Goal: Task Accomplishment & Management: Complete application form

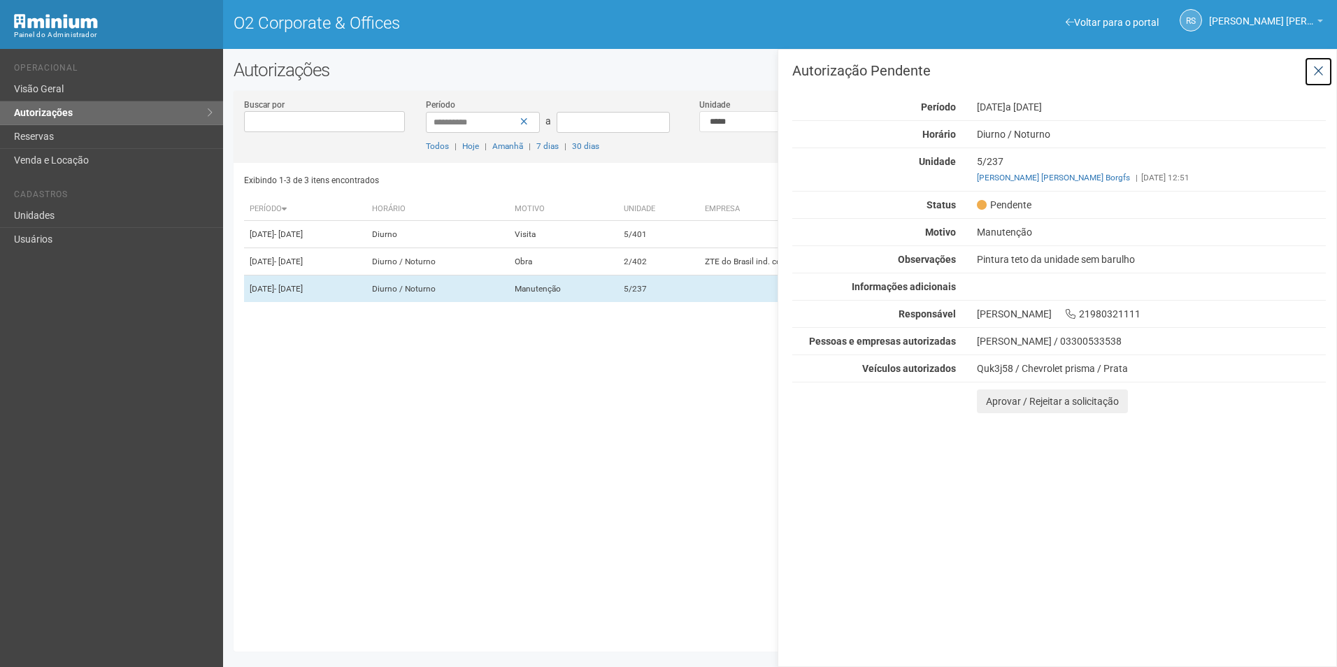
click at [1325, 72] on button at bounding box center [1318, 72] width 29 height 30
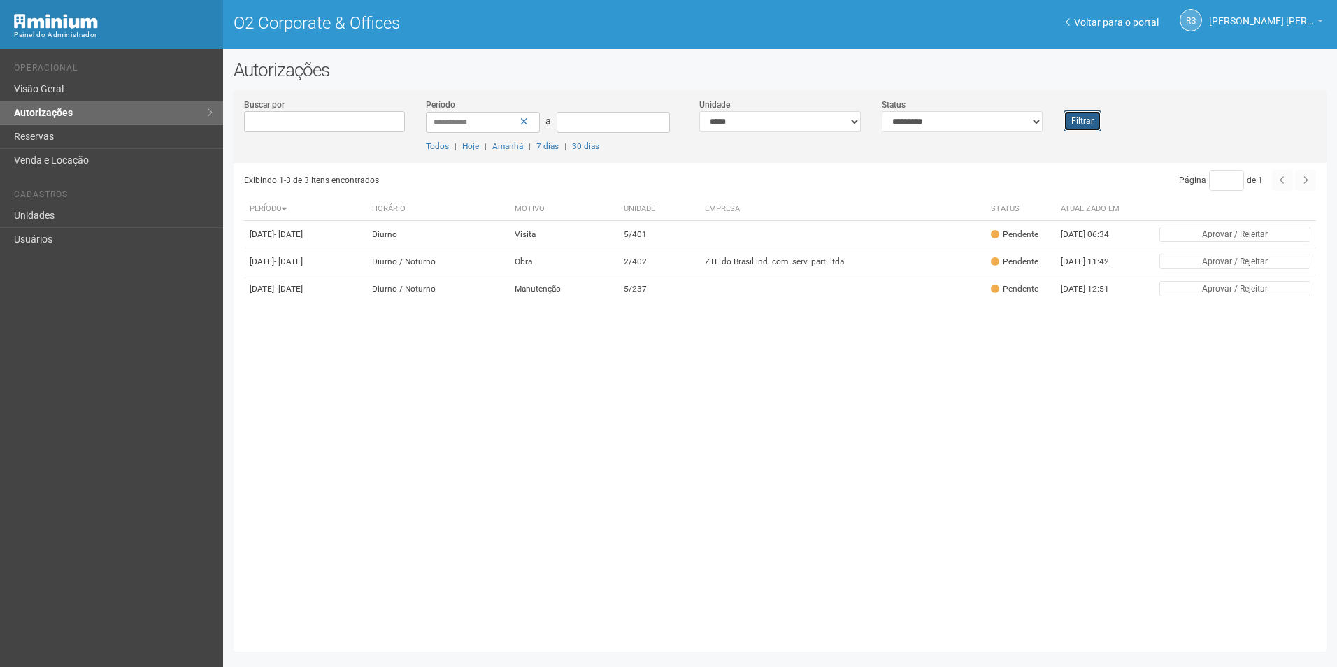
click at [1089, 122] on button "Filtrar" at bounding box center [1083, 120] width 38 height 21
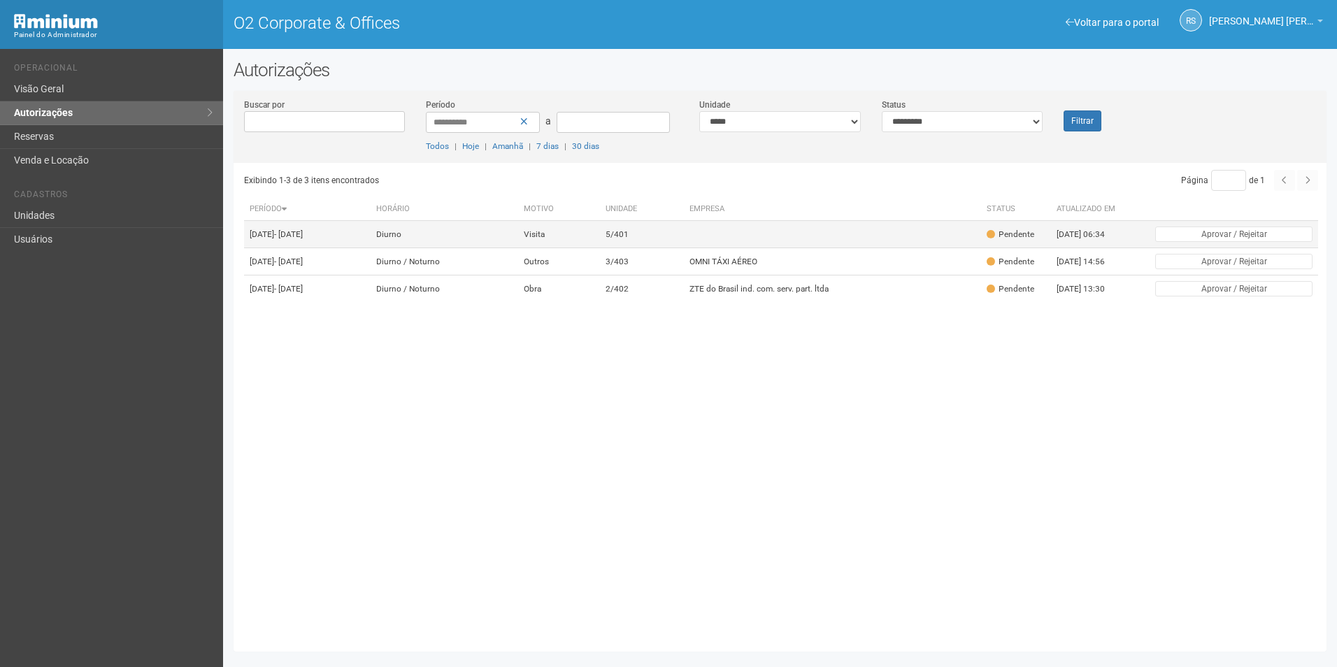
click at [599, 242] on td "Visita" at bounding box center [558, 234] width 81 height 27
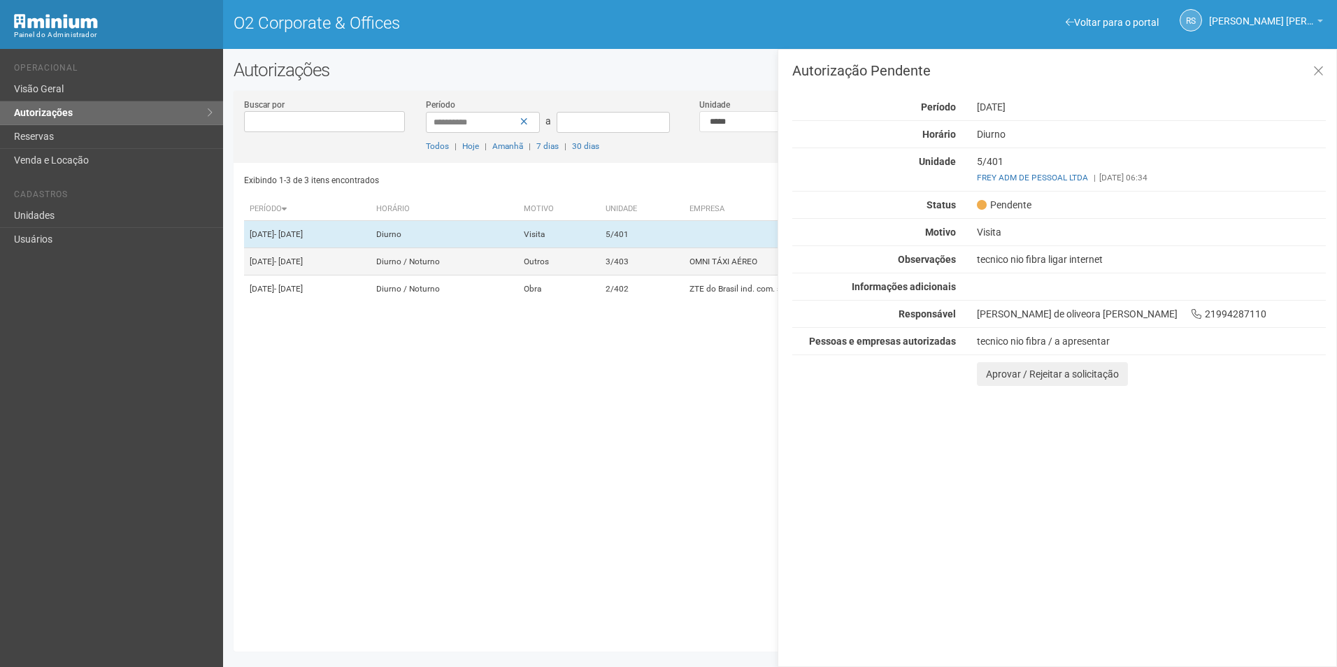
click at [599, 276] on td "Outros" at bounding box center [558, 261] width 81 height 27
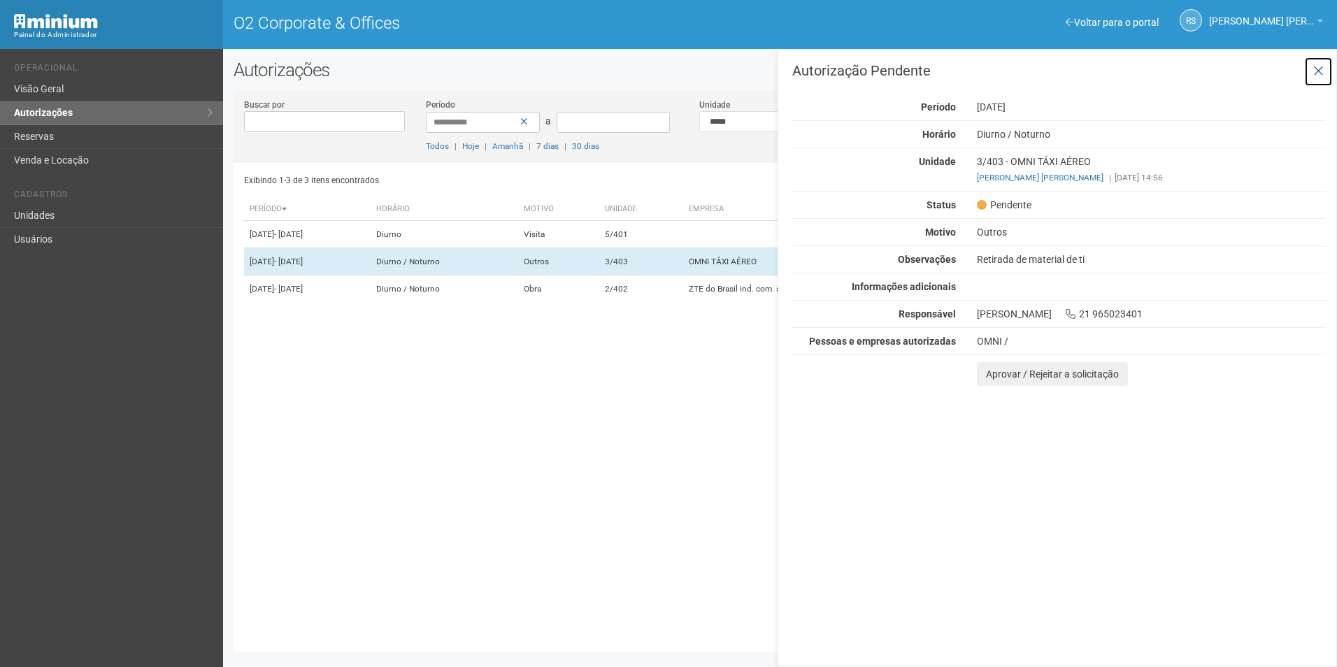
click at [1320, 71] on icon at bounding box center [1318, 71] width 10 height 14
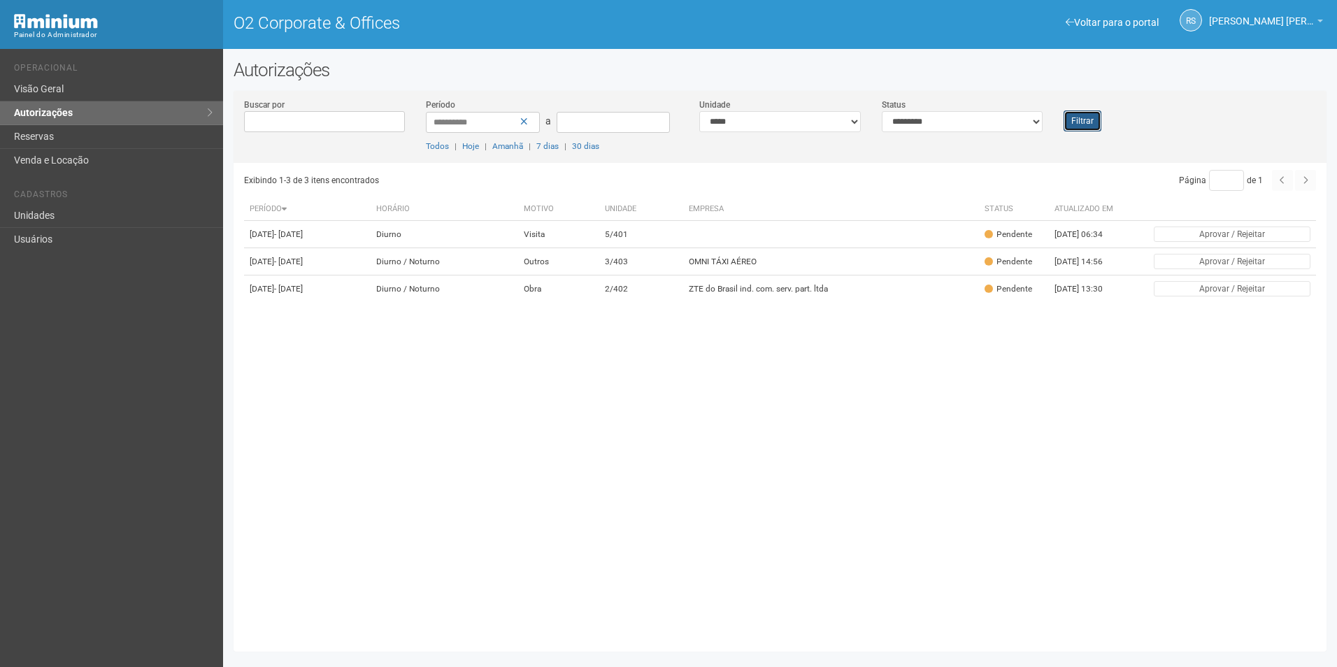
click at [1065, 126] on button "Filtrar" at bounding box center [1083, 120] width 38 height 21
click at [745, 270] on td "OMNI TÁXI AÉREO" at bounding box center [832, 261] width 296 height 27
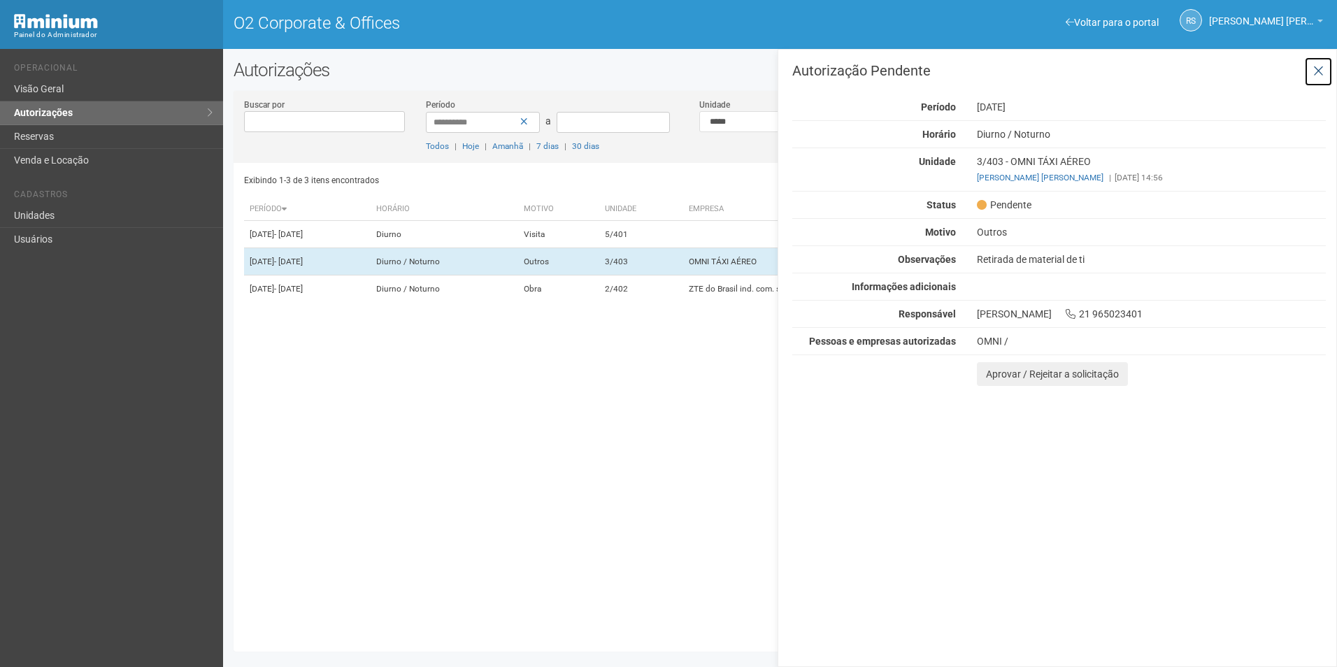
click at [1318, 69] on icon at bounding box center [1318, 71] width 10 height 14
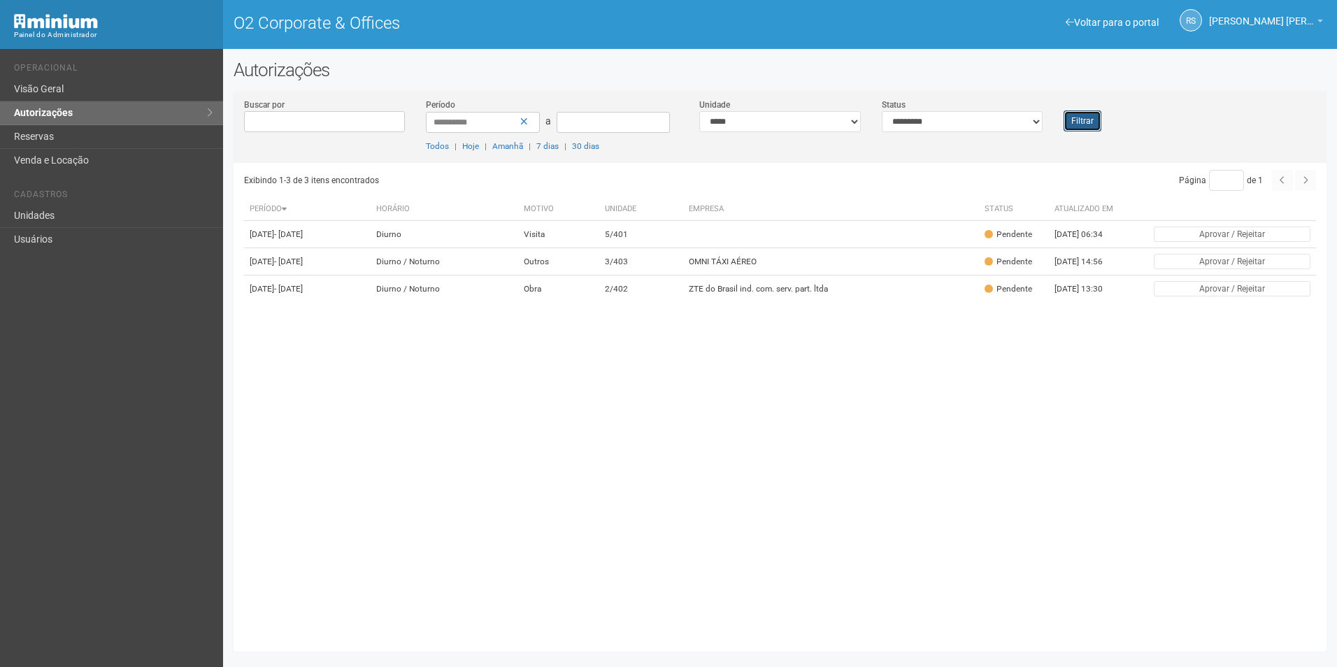
click at [1083, 122] on button "Filtrar" at bounding box center [1083, 120] width 38 height 21
click at [1071, 119] on button "Filtrar" at bounding box center [1083, 120] width 38 height 21
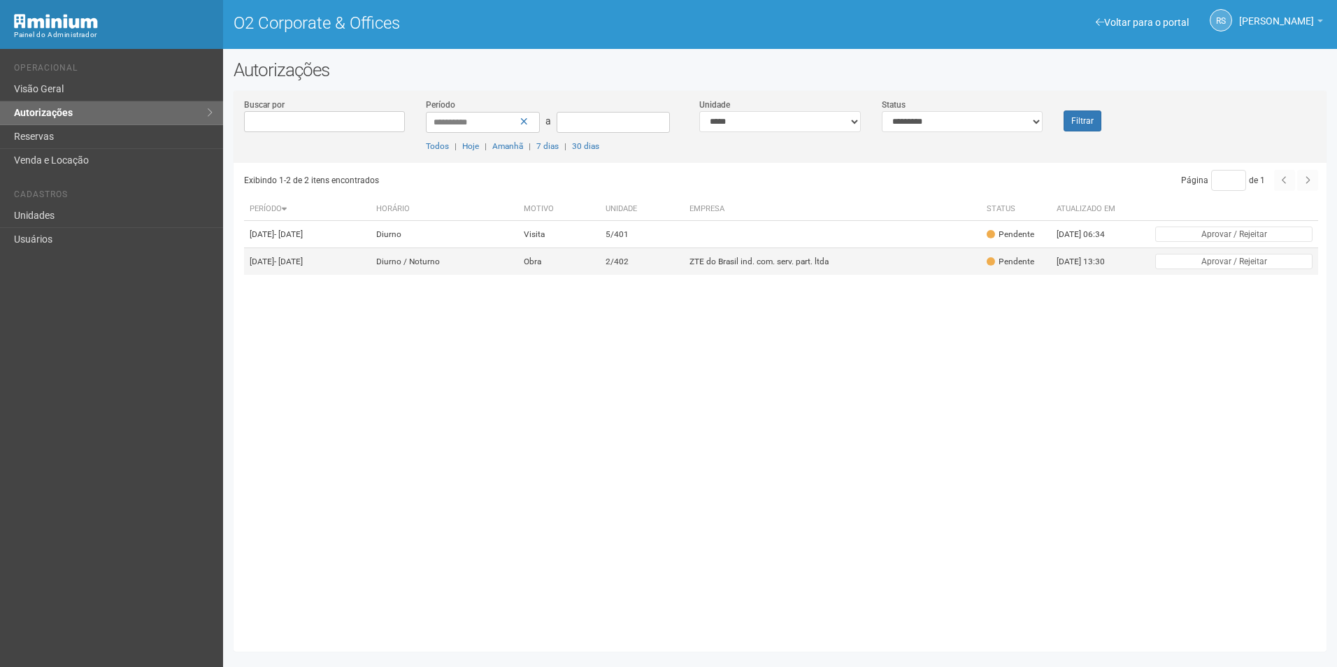
click at [780, 268] on td "ZTE do Brasil ind. com. serv. part. ltda" at bounding box center [832, 261] width 296 height 27
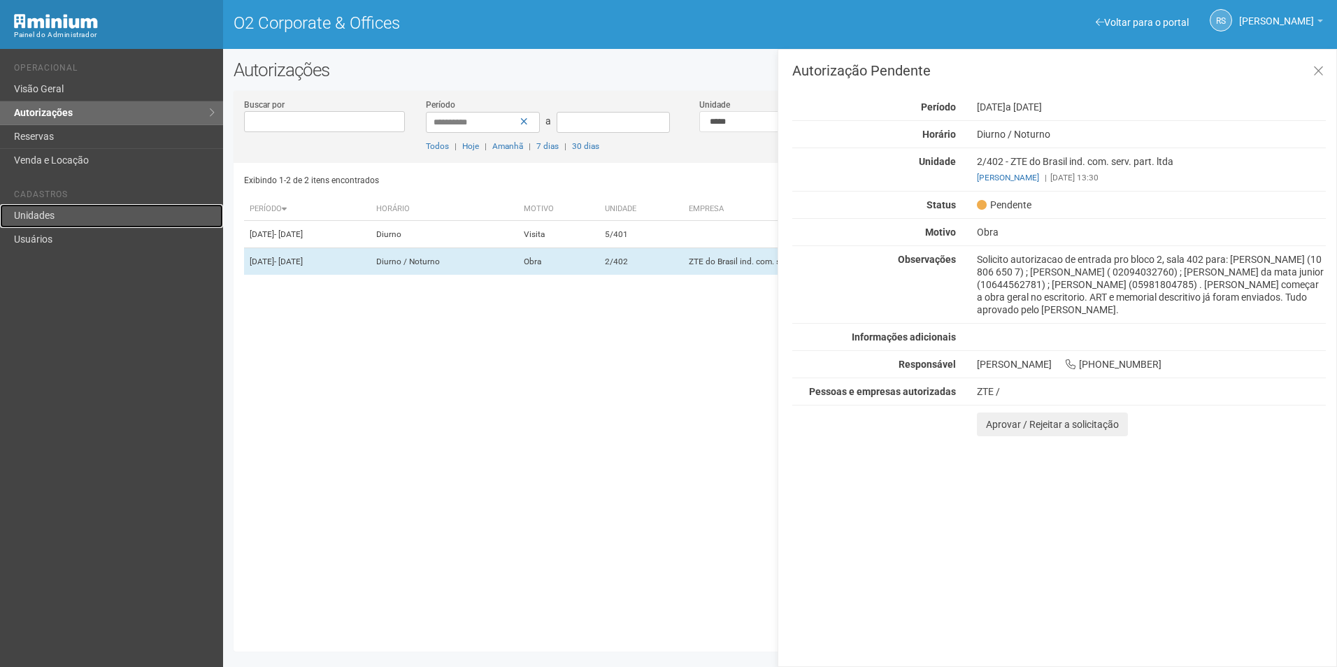
click at [60, 222] on link "Unidades" at bounding box center [111, 216] width 223 height 24
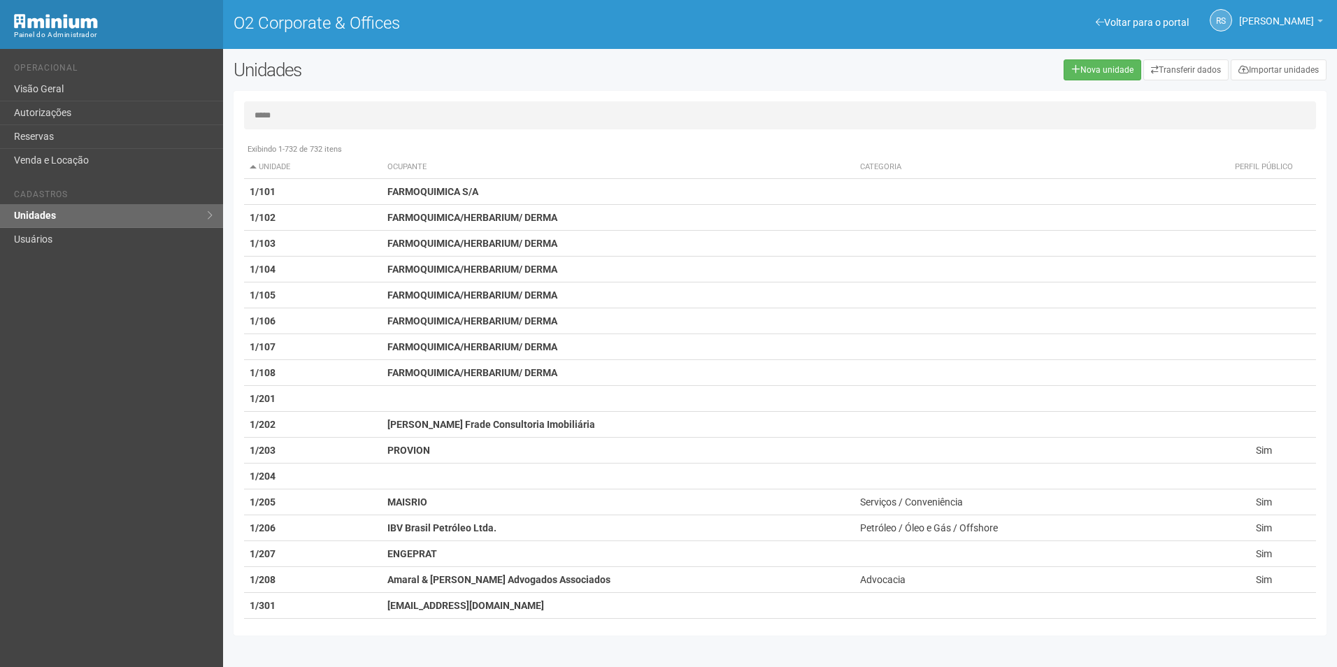
click at [304, 109] on input "*****" at bounding box center [780, 115] width 1072 height 28
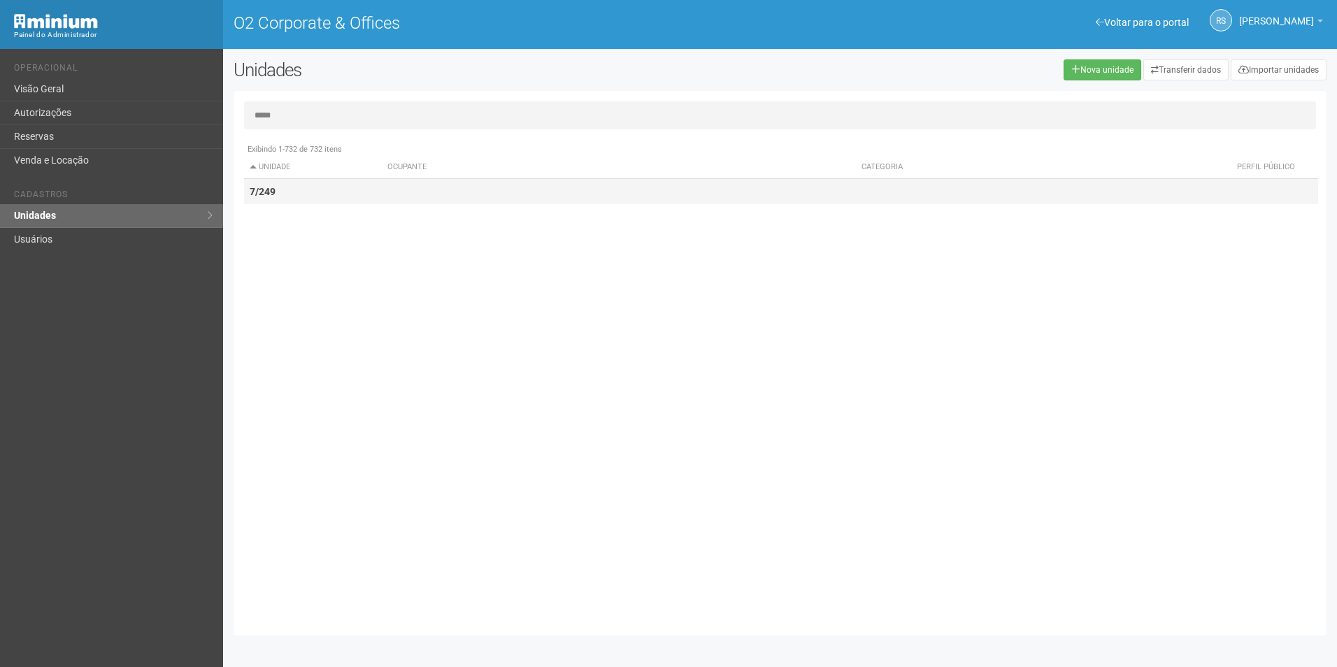
click at [322, 187] on td "7/249" at bounding box center [313, 192] width 138 height 26
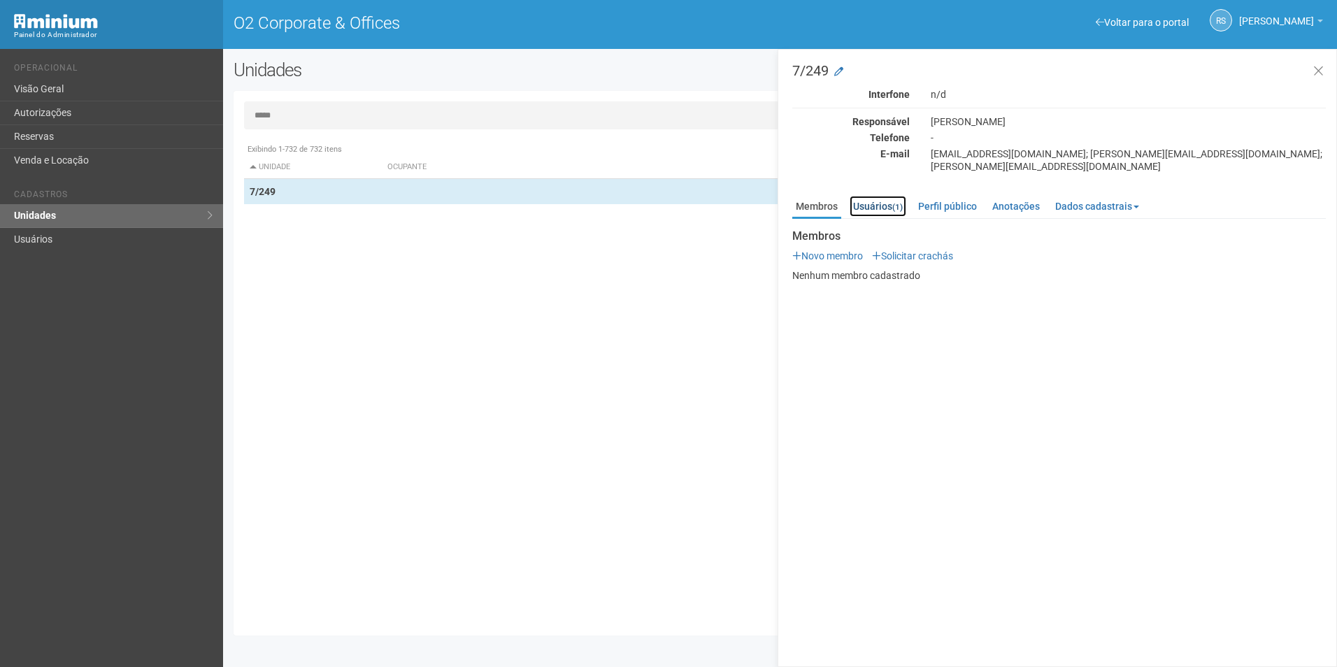
click at [877, 197] on link "Usuários (1)" at bounding box center [878, 206] width 57 height 21
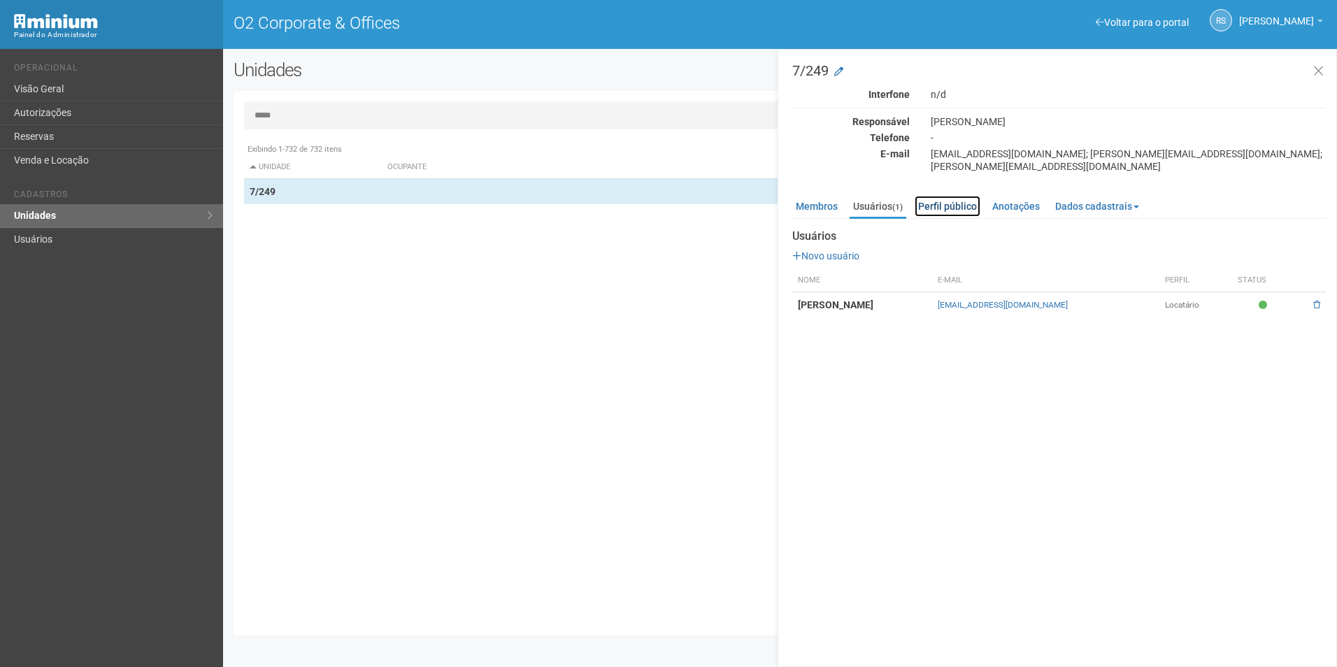
click at [958, 196] on link "Perfil público" at bounding box center [948, 206] width 66 height 21
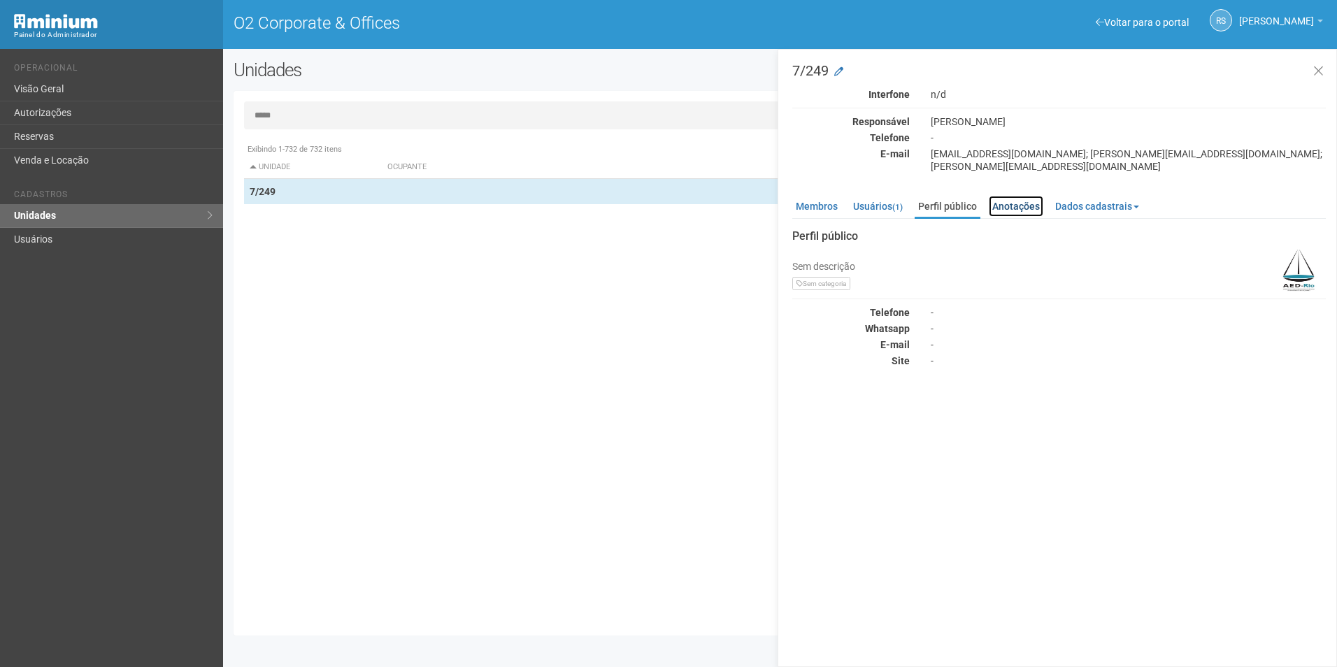
click at [1021, 196] on link "Anotações" at bounding box center [1016, 206] width 55 height 21
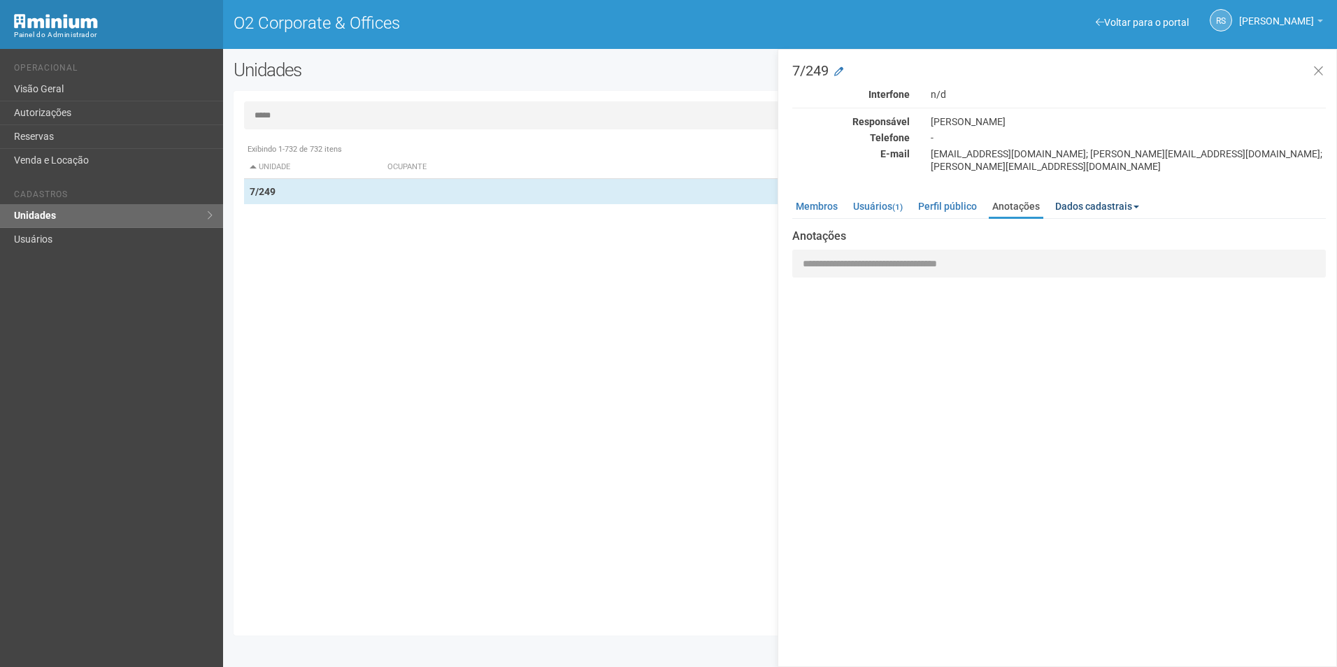
click at [1109, 196] on link "Dados cadastrais" at bounding box center [1097, 206] width 91 height 21
click at [827, 196] on link "Membros" at bounding box center [816, 206] width 49 height 21
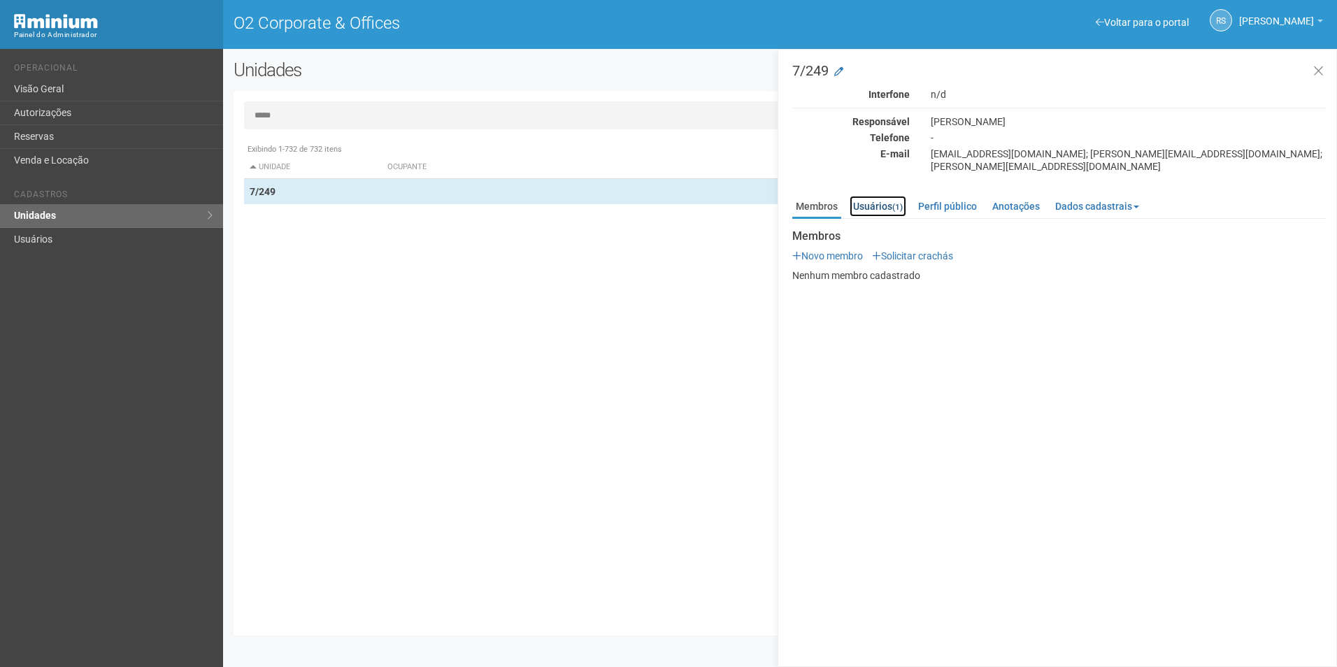
click at [880, 196] on link "Usuários (1)" at bounding box center [878, 206] width 57 height 21
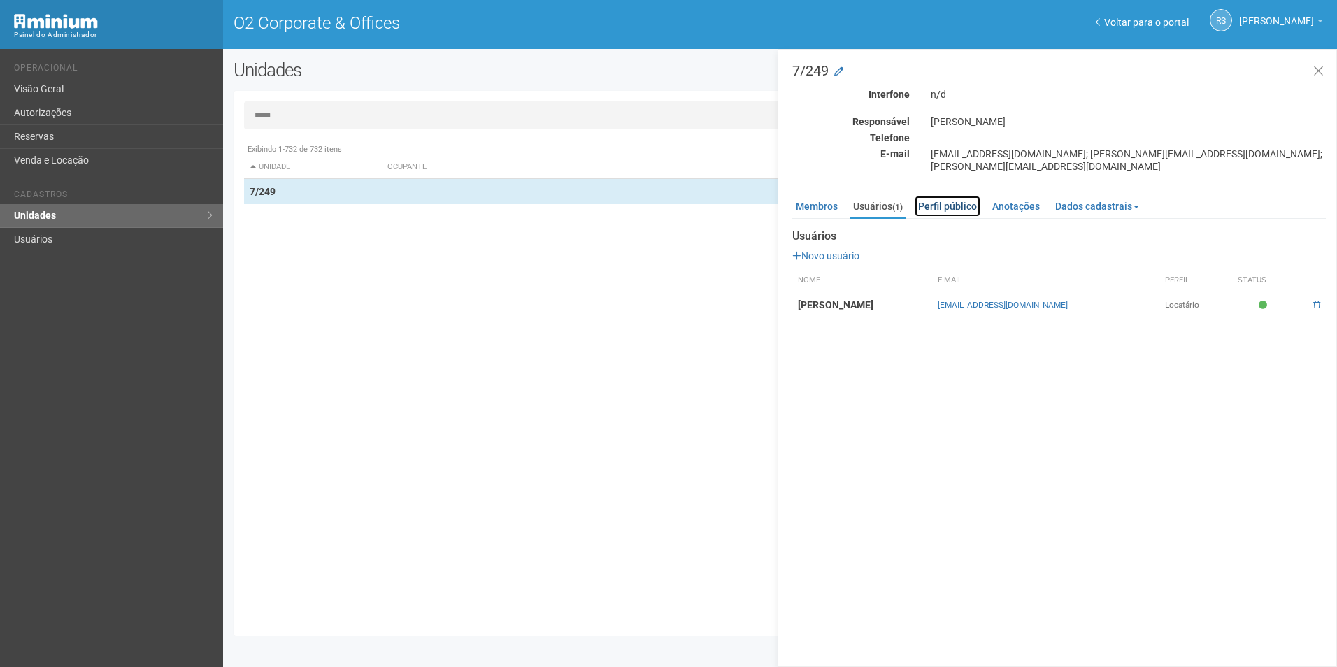
click at [933, 197] on link "Perfil público" at bounding box center [948, 206] width 66 height 21
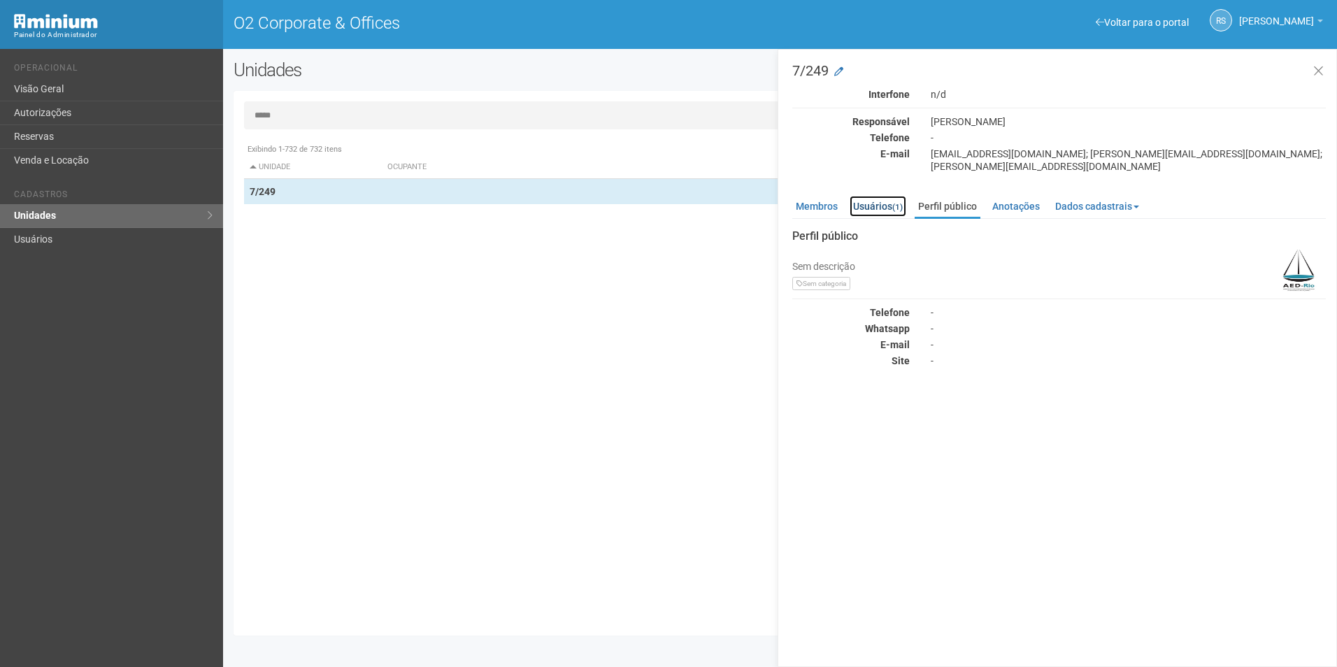
click at [889, 199] on link "Usuários (1)" at bounding box center [878, 206] width 57 height 21
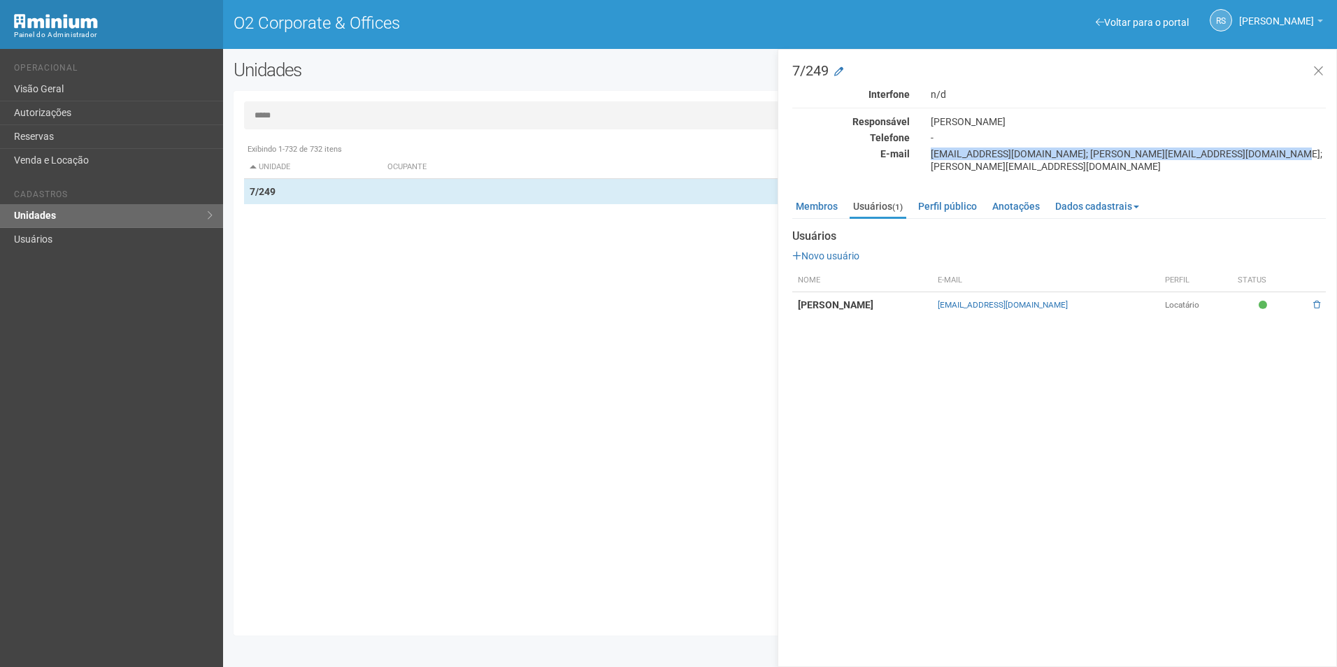
drag, startPoint x: 1237, startPoint y: 152, endPoint x: 928, endPoint y: 151, distance: 309.1
click at [928, 151] on div "ramiroaalves@hotmail.com; flaviane@dr.com; valeriobalthar@hotmail.com" at bounding box center [1128, 160] width 416 height 25
copy div "ramiroaalves@hotmail.com; flaviane@dr.com; valeriobalthar@hotmail.com"
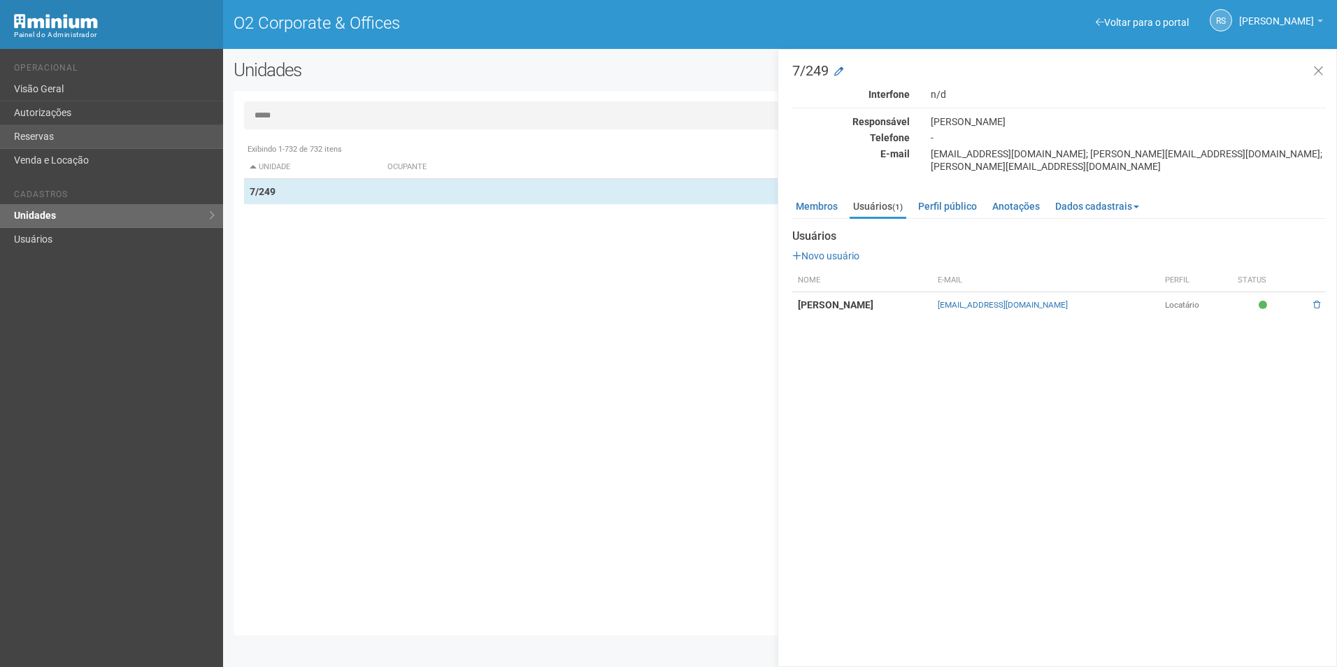
drag, startPoint x: 290, startPoint y: 119, endPoint x: 197, endPoint y: 128, distance: 93.4
click at [197, 128] on div "Voltar para o portal Operacional Visão Geral Autorizações Reservas Venda e Loca…" at bounding box center [668, 358] width 1337 height 618
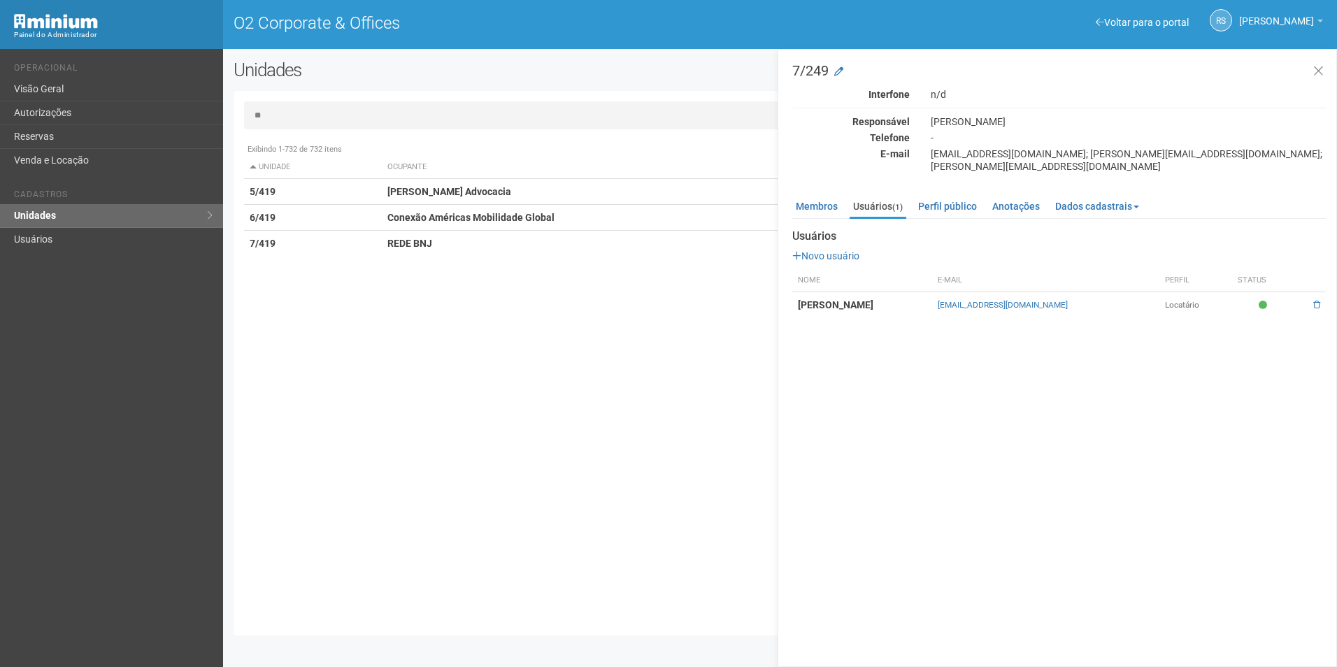
type input "*"
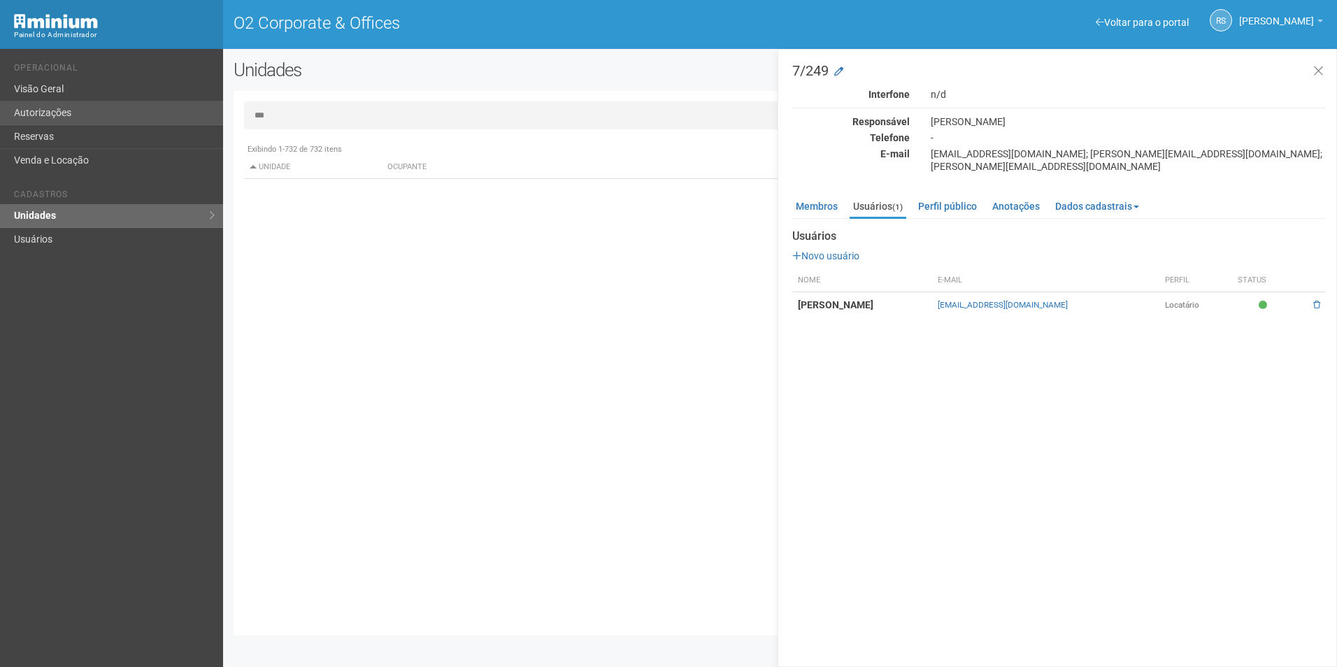
drag, startPoint x: 307, startPoint y: 110, endPoint x: 199, endPoint y: 115, distance: 107.8
click at [199, 115] on div "Voltar para o portal Operacional Visão Geral Autorizações Reservas Venda e Loca…" at bounding box center [668, 358] width 1337 height 618
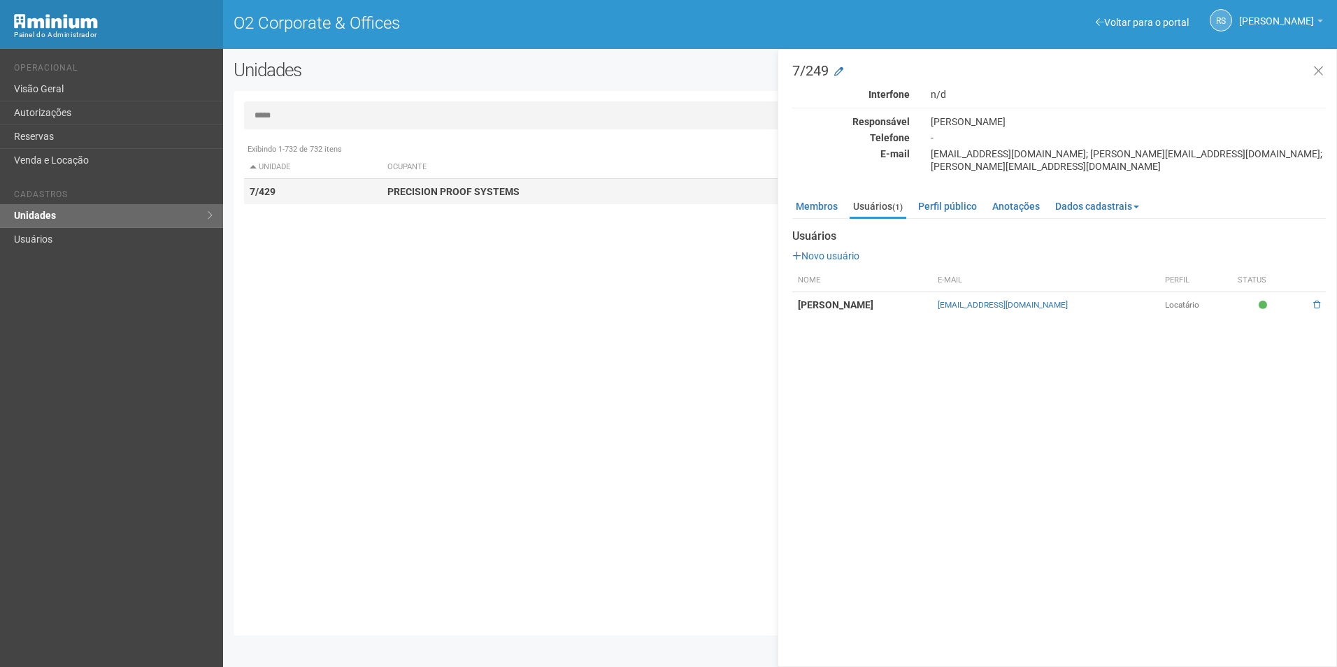
click at [409, 201] on td "PRECISION PROOF SYSTEMS" at bounding box center [619, 192] width 474 height 26
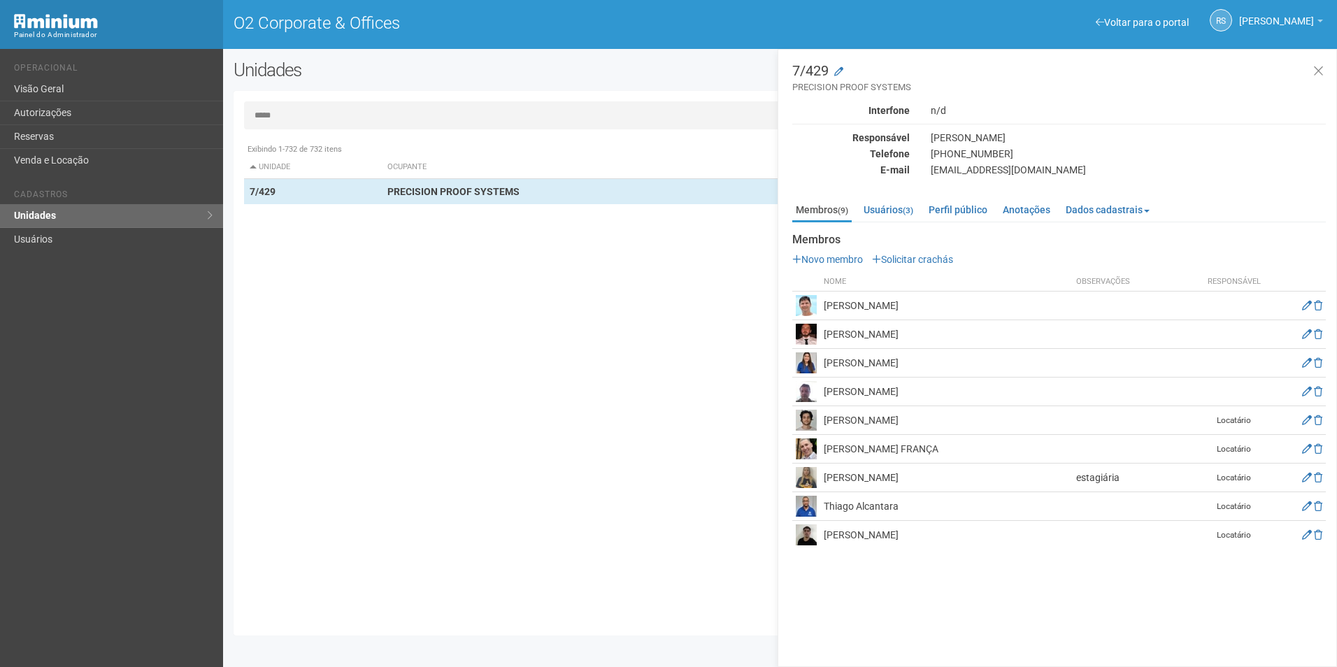
drag, startPoint x: 285, startPoint y: 122, endPoint x: 264, endPoint y: 114, distance: 23.2
click at [264, 114] on input "*****" at bounding box center [780, 115] width 1072 height 28
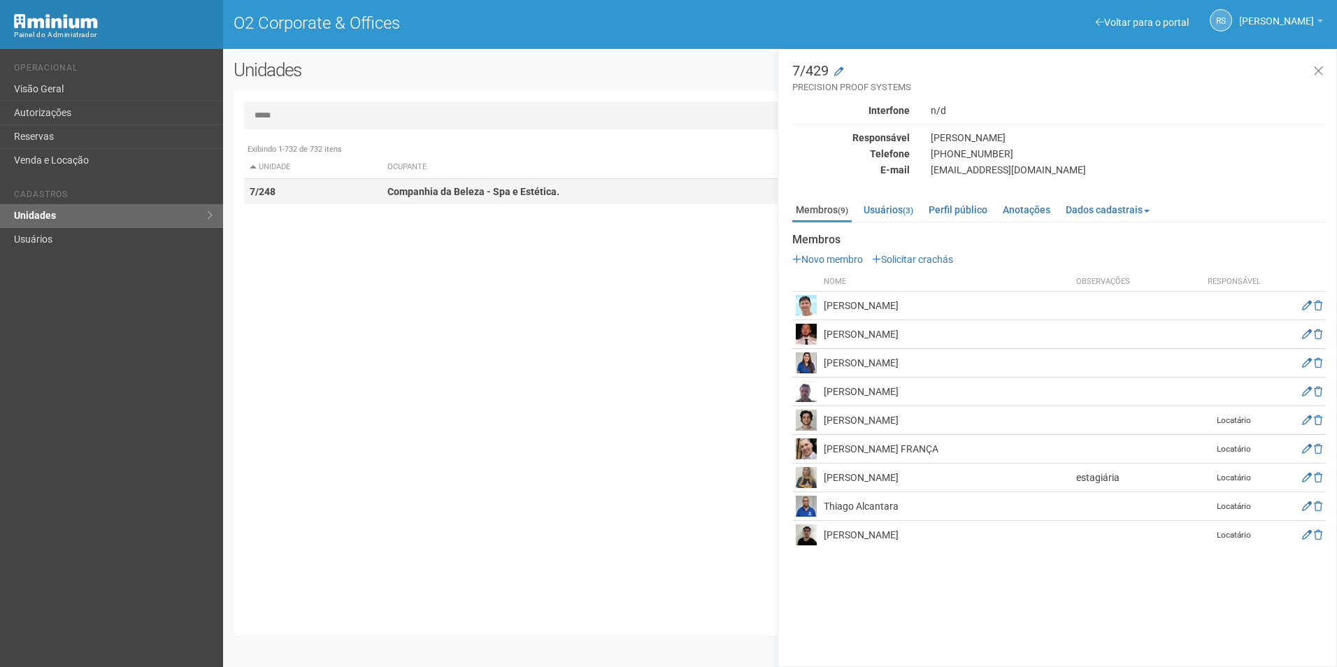
type input "*****"
click at [361, 193] on td "7/248" at bounding box center [313, 192] width 138 height 26
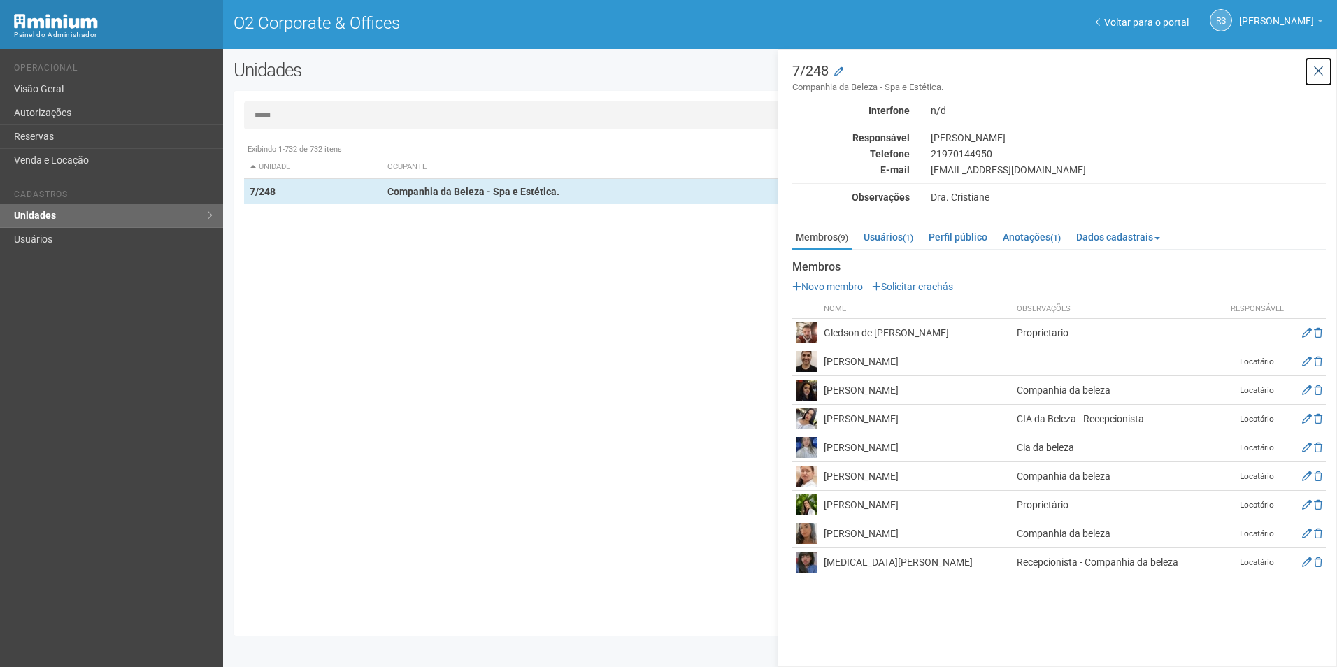
click at [1315, 69] on icon at bounding box center [1318, 71] width 10 height 14
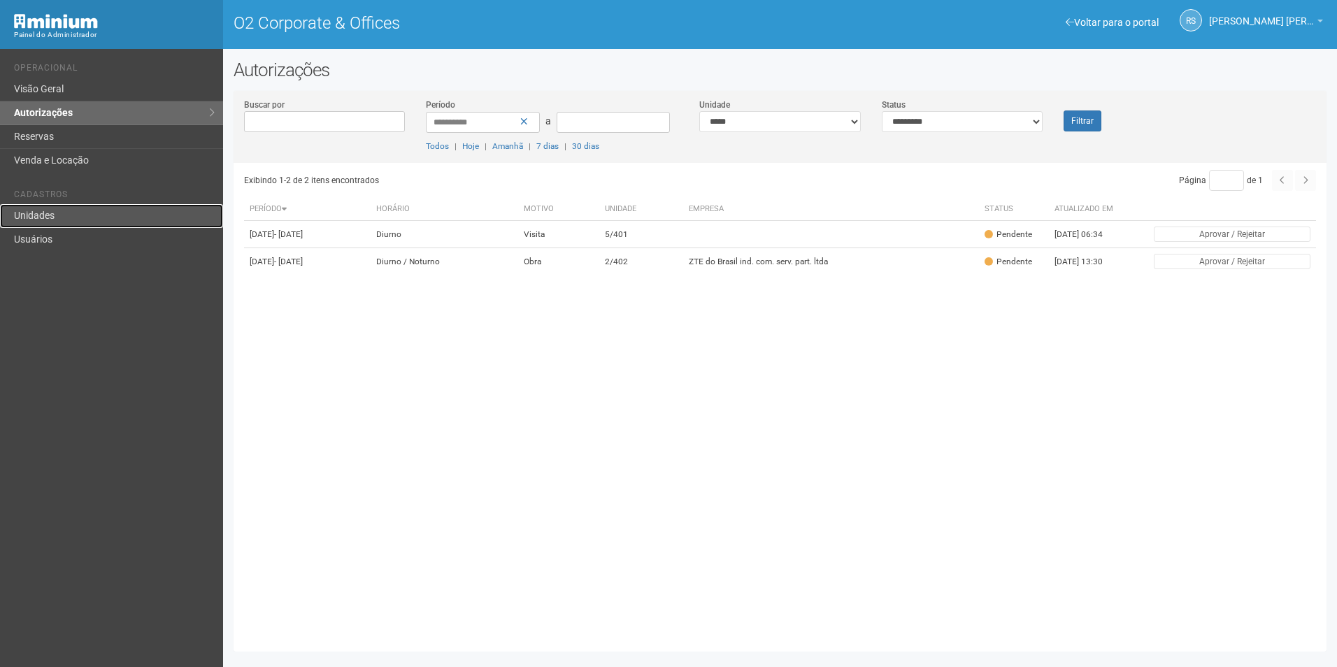
click at [43, 213] on link "Unidades" at bounding box center [111, 216] width 223 height 24
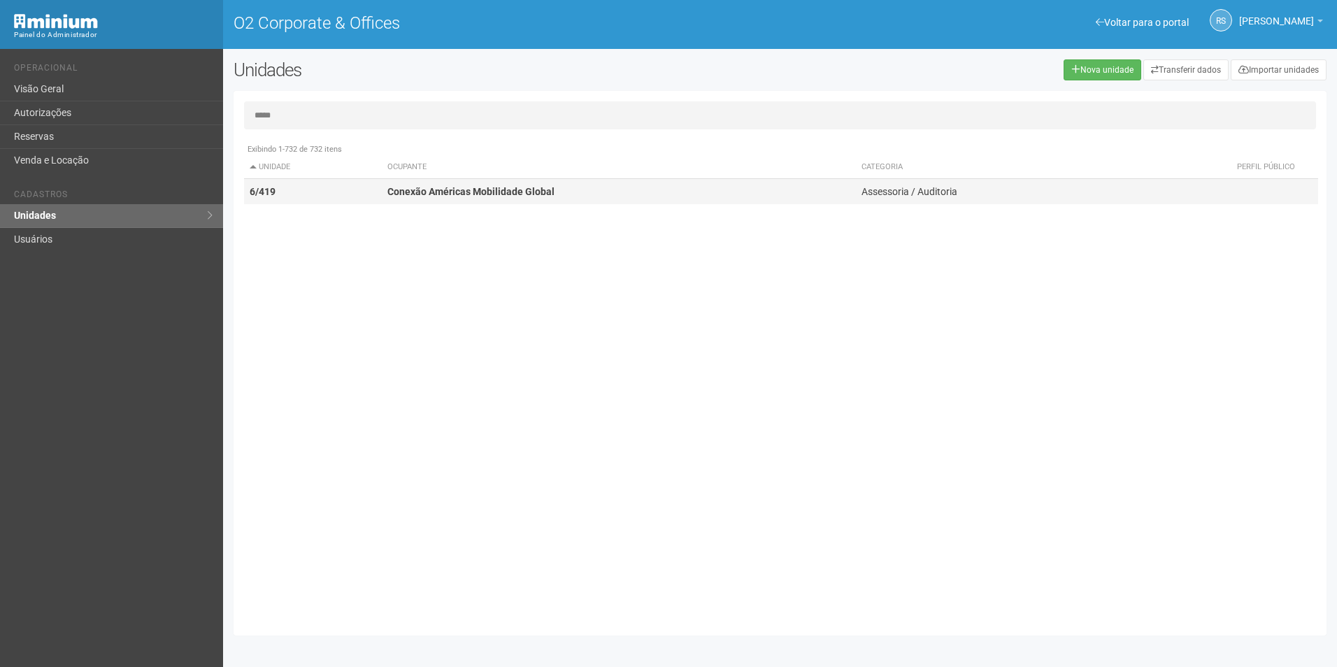
type input "*****"
click at [407, 187] on strong "Conexão Américas Mobilidade Global" at bounding box center [470, 191] width 167 height 11
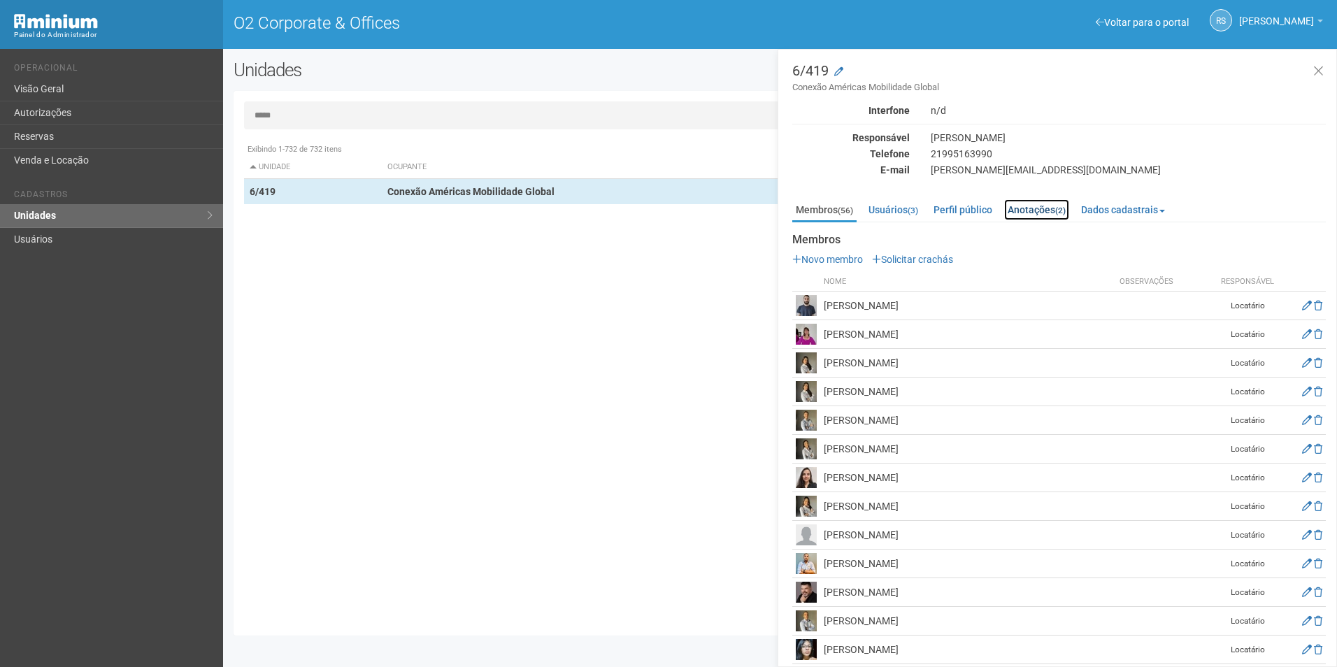
click at [1035, 206] on link "Anotações (2)" at bounding box center [1036, 209] width 65 height 21
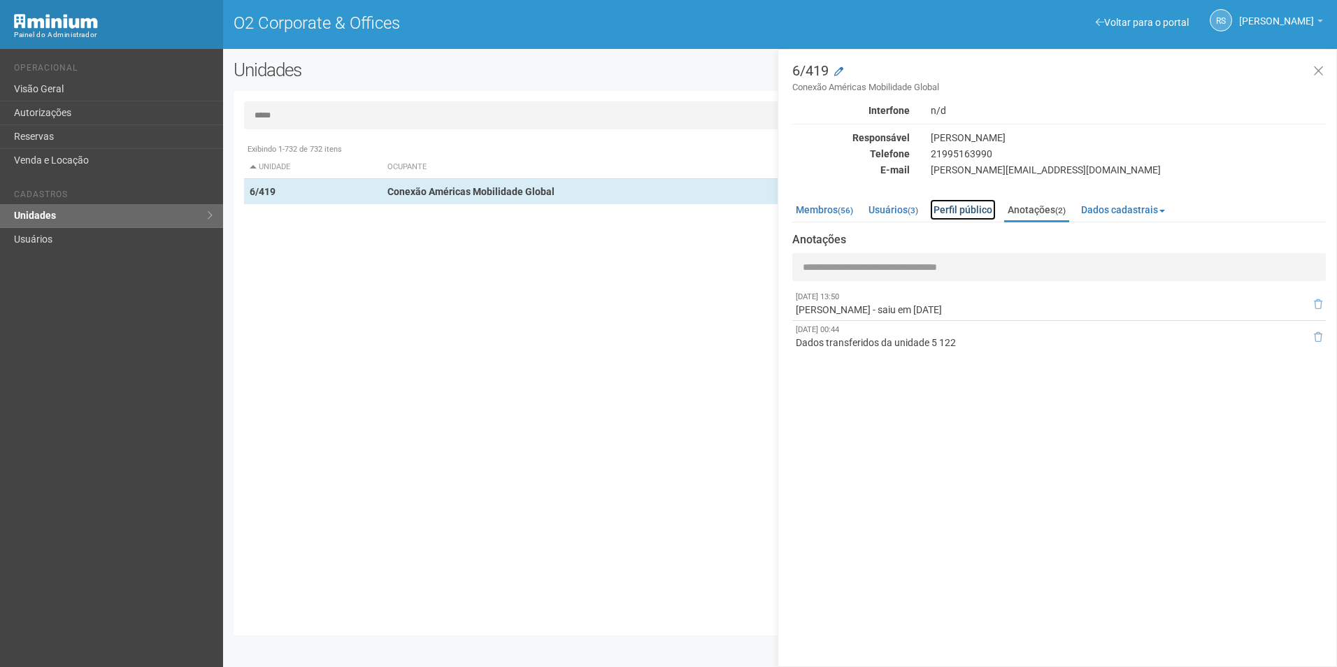
click at [987, 207] on link "Perfil público" at bounding box center [963, 209] width 66 height 21
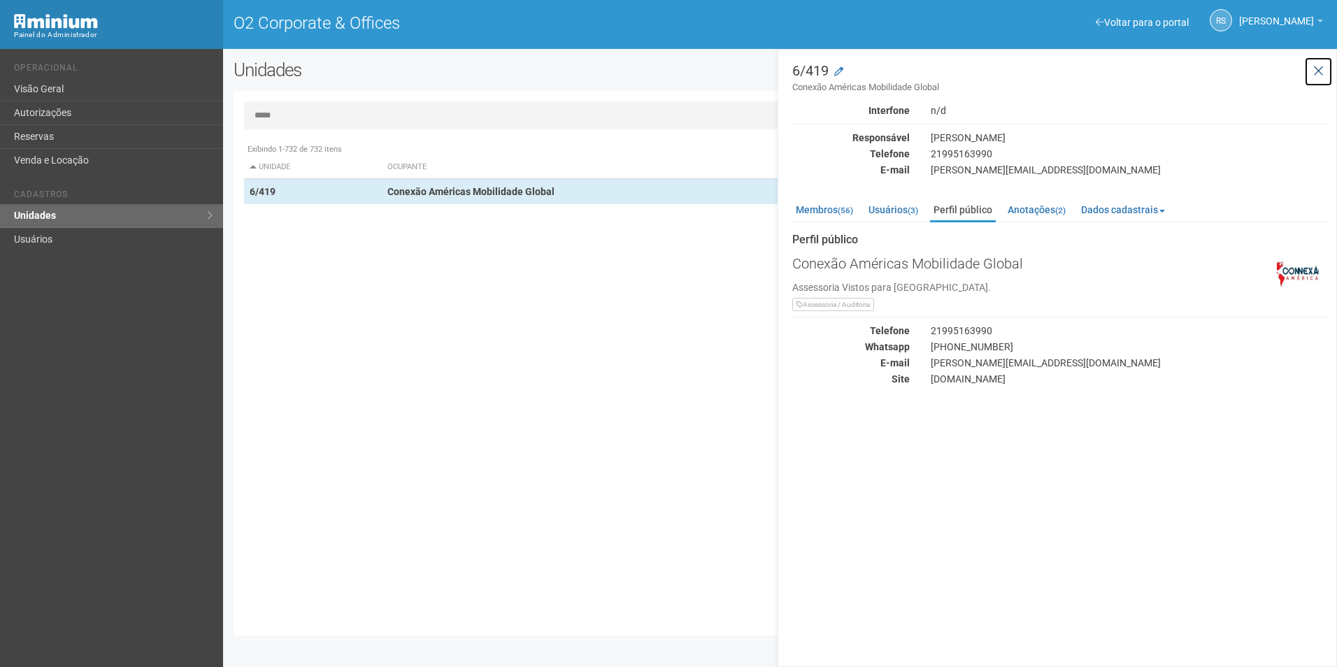
click at [1314, 75] on icon at bounding box center [1318, 71] width 10 height 14
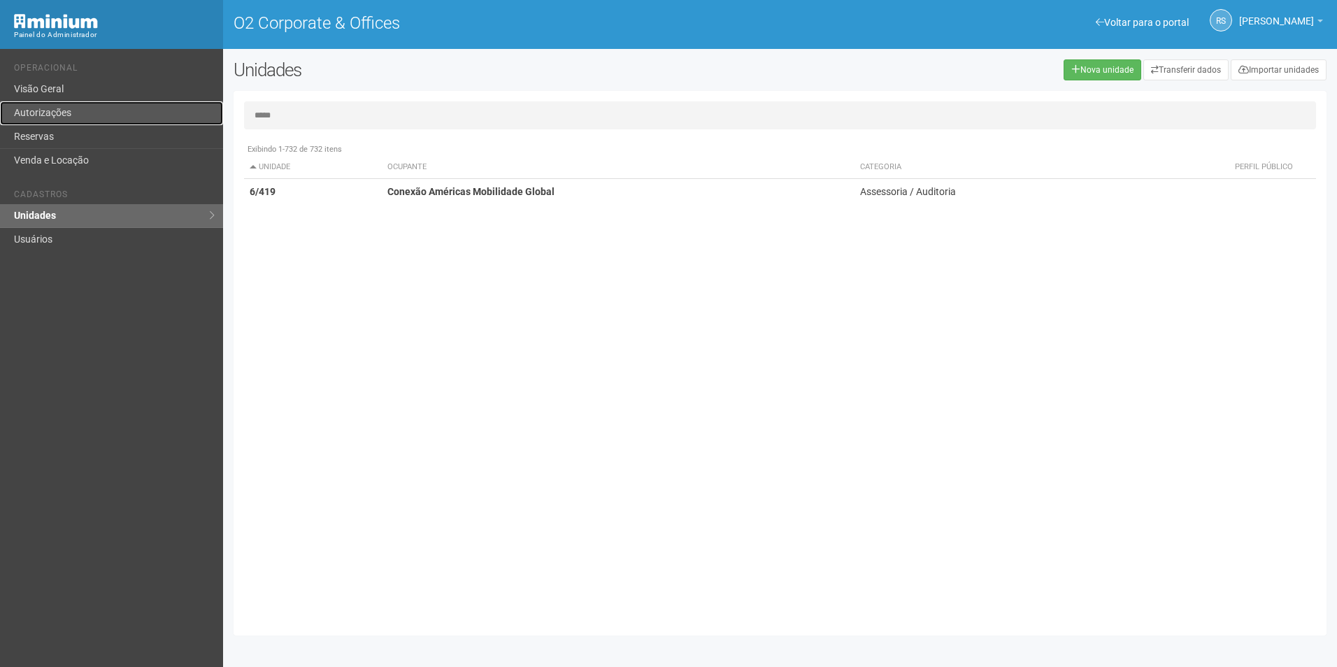
click at [55, 119] on link "Autorizações" at bounding box center [111, 113] width 223 height 24
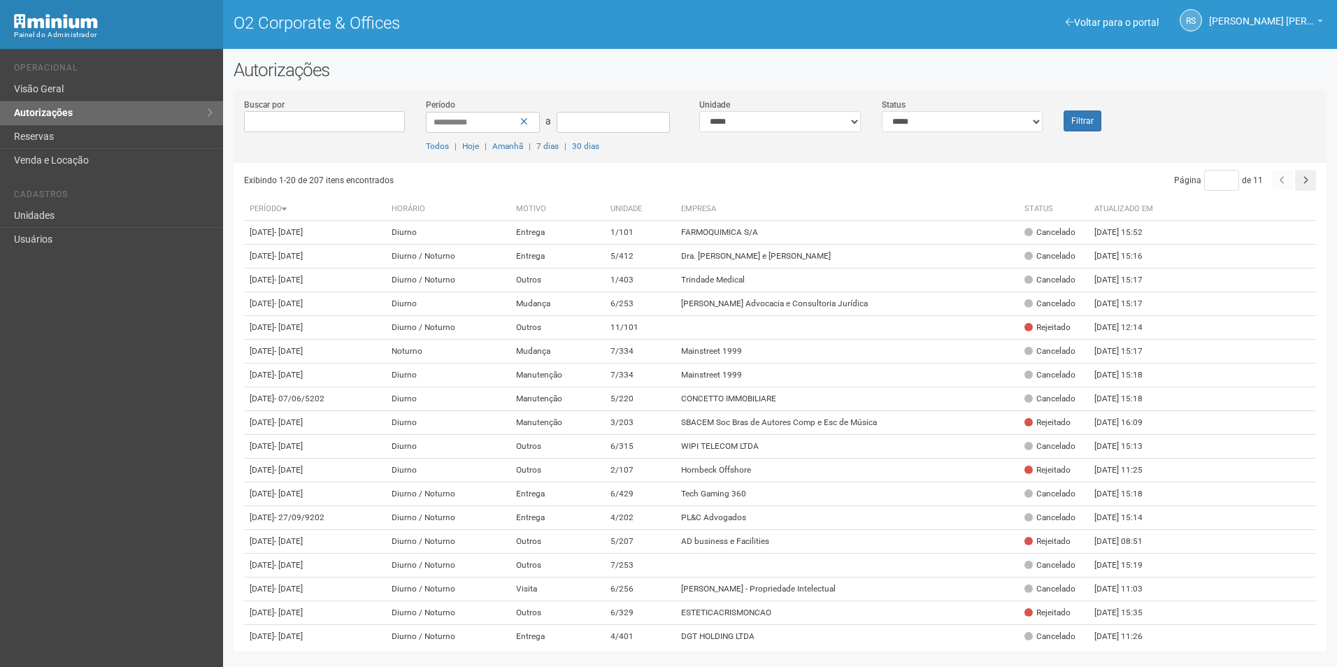
click at [917, 108] on div "**********" at bounding box center [962, 115] width 183 height 34
click at [920, 121] on select "**********" at bounding box center [963, 121] width 162 height 21
select select "*"
click at [882, 111] on select "**********" at bounding box center [963, 121] width 162 height 21
click at [1094, 124] on button "Filtrar" at bounding box center [1083, 120] width 38 height 21
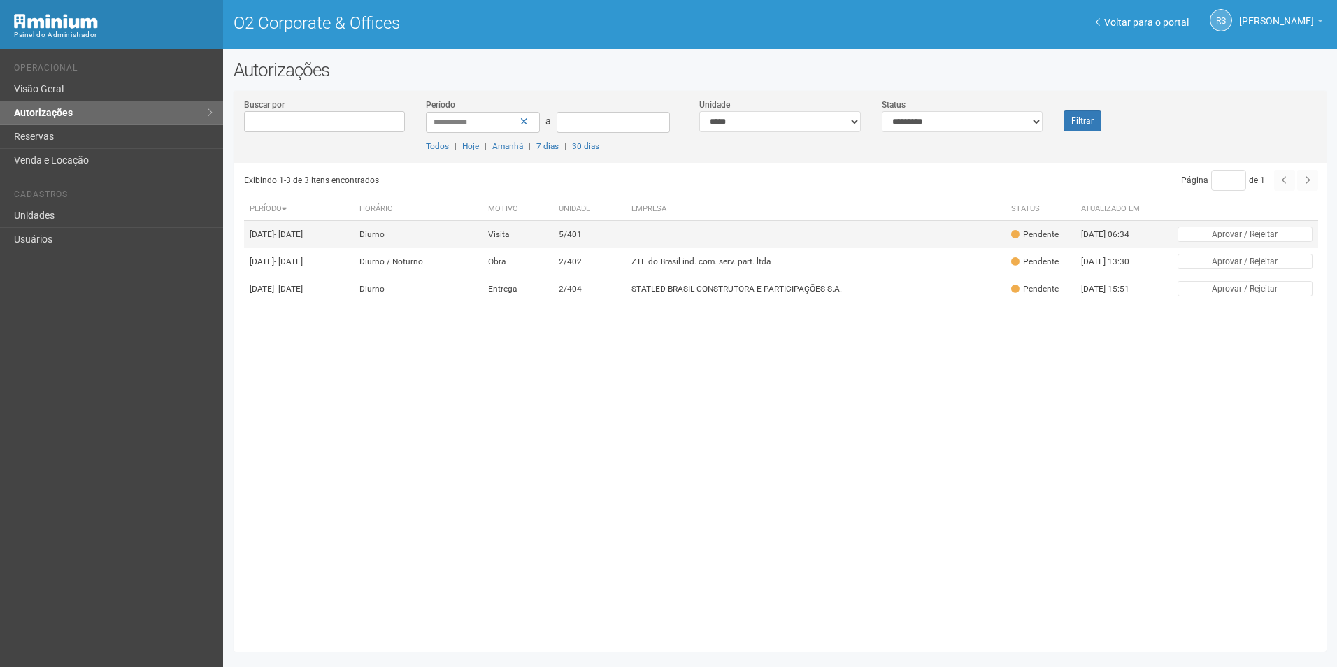
click at [684, 234] on td at bounding box center [816, 234] width 380 height 27
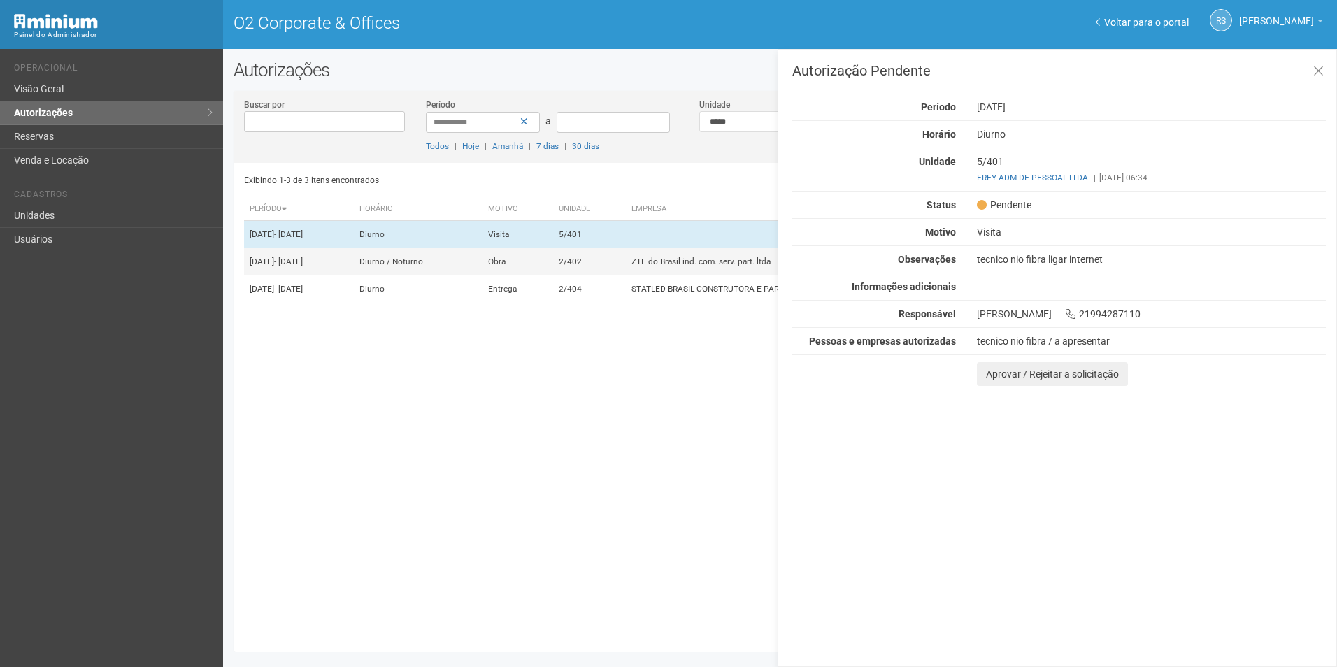
click at [627, 266] on td "2/402" at bounding box center [589, 261] width 73 height 27
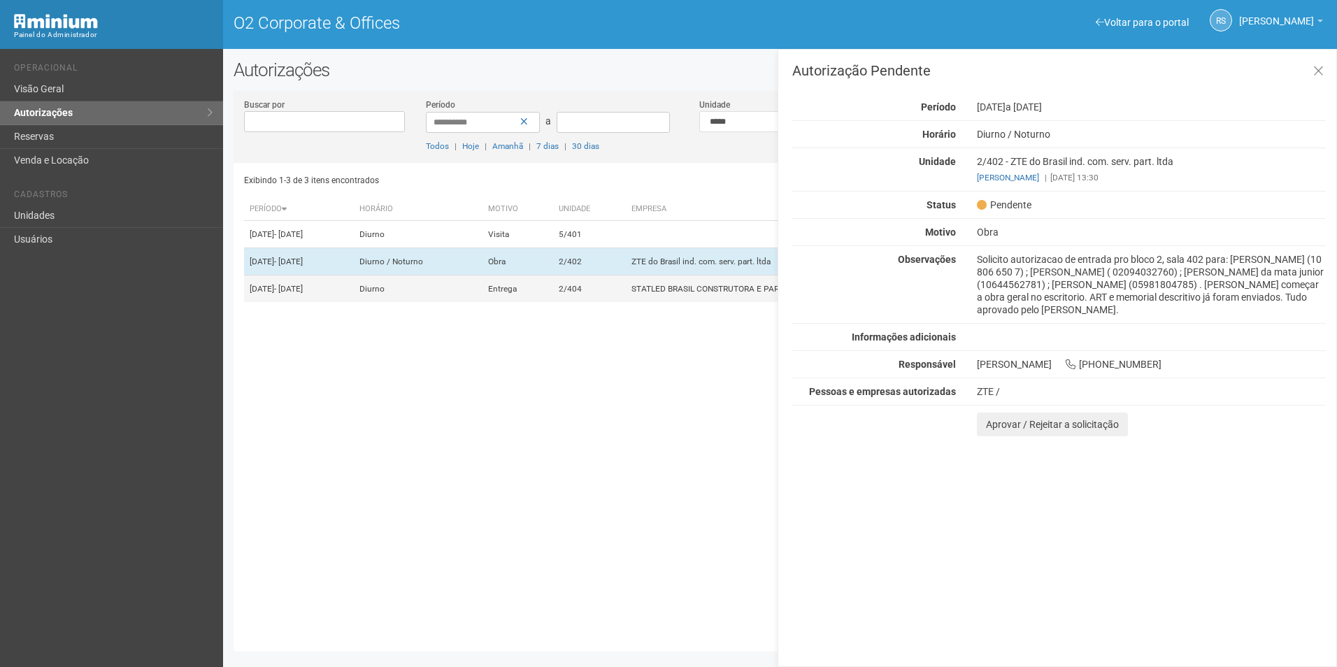
click at [615, 303] on td "2/404" at bounding box center [589, 289] width 73 height 27
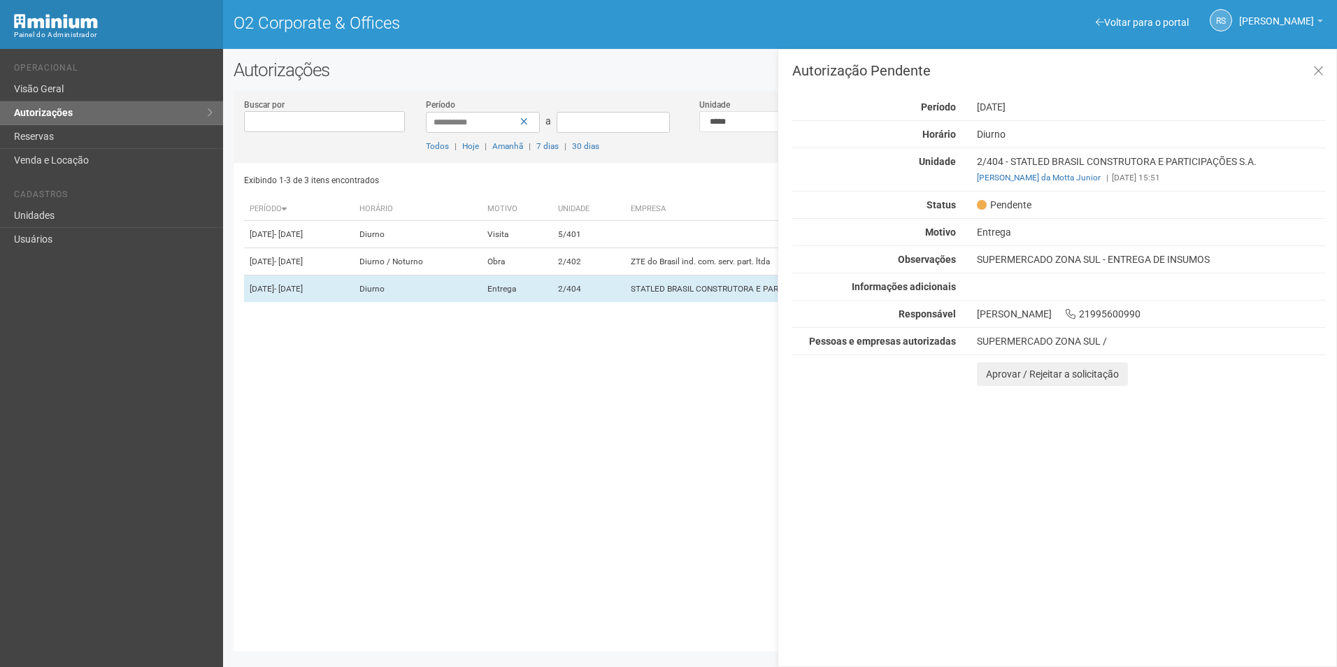
click at [1218, 503] on div "Autorização Pendente Período [DATE] [GEOGRAPHIC_DATA] [GEOGRAPHIC_DATA] Unidade…" at bounding box center [1057, 358] width 559 height 618
click at [1004, 364] on button "Aprovar / Rejeitar a solicitação" at bounding box center [1052, 374] width 151 height 24
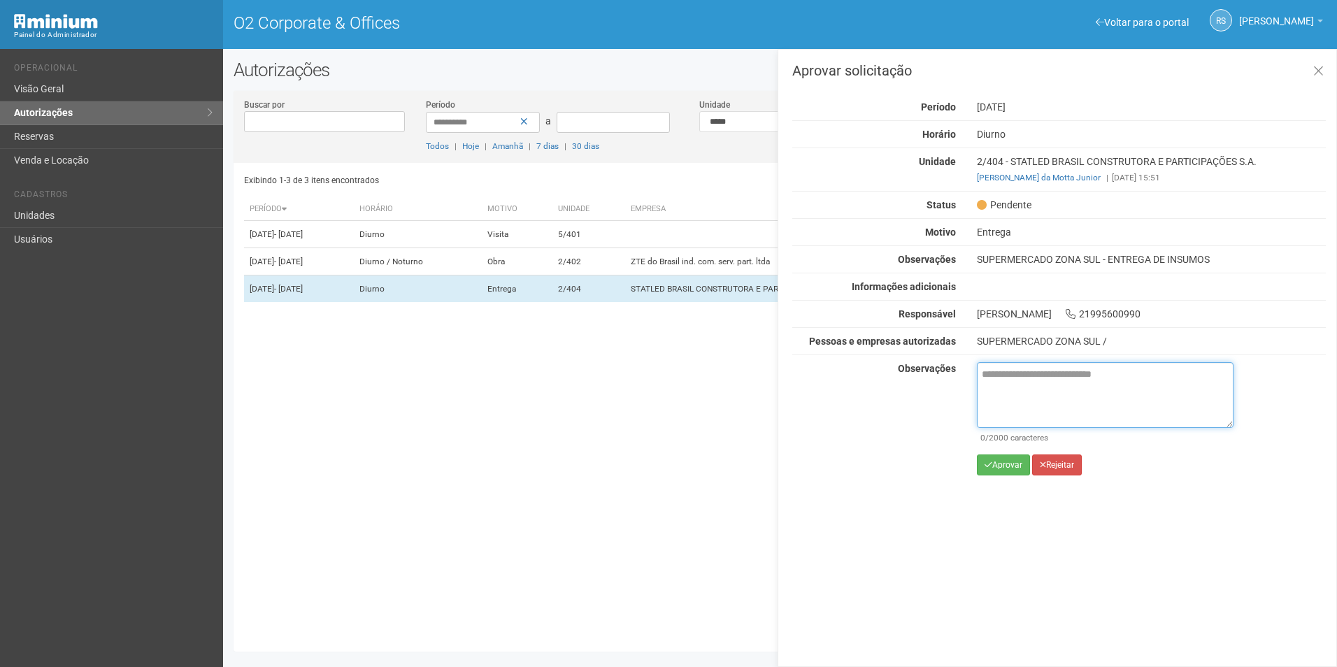
click at [1010, 369] on textarea at bounding box center [1105, 395] width 257 height 66
paste textarea "**********"
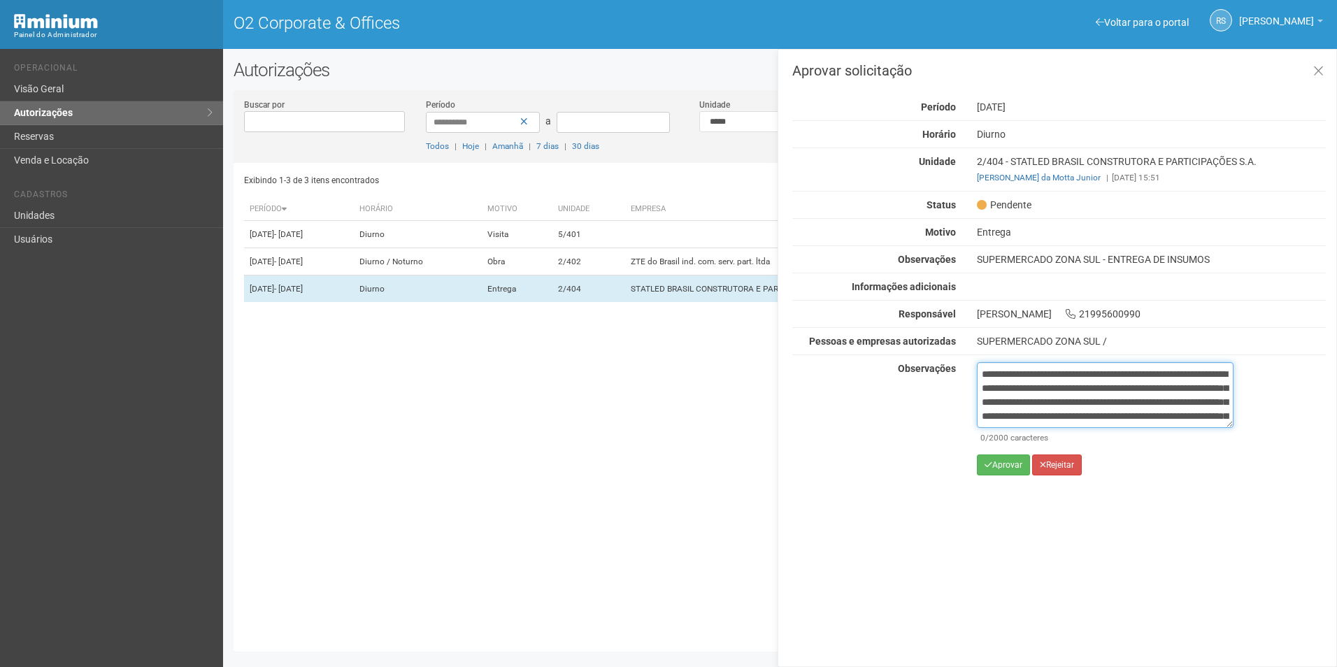
scroll to position [92, 0]
type textarea "**********"
click at [1007, 464] on button "Aprovar" at bounding box center [1003, 465] width 53 height 21
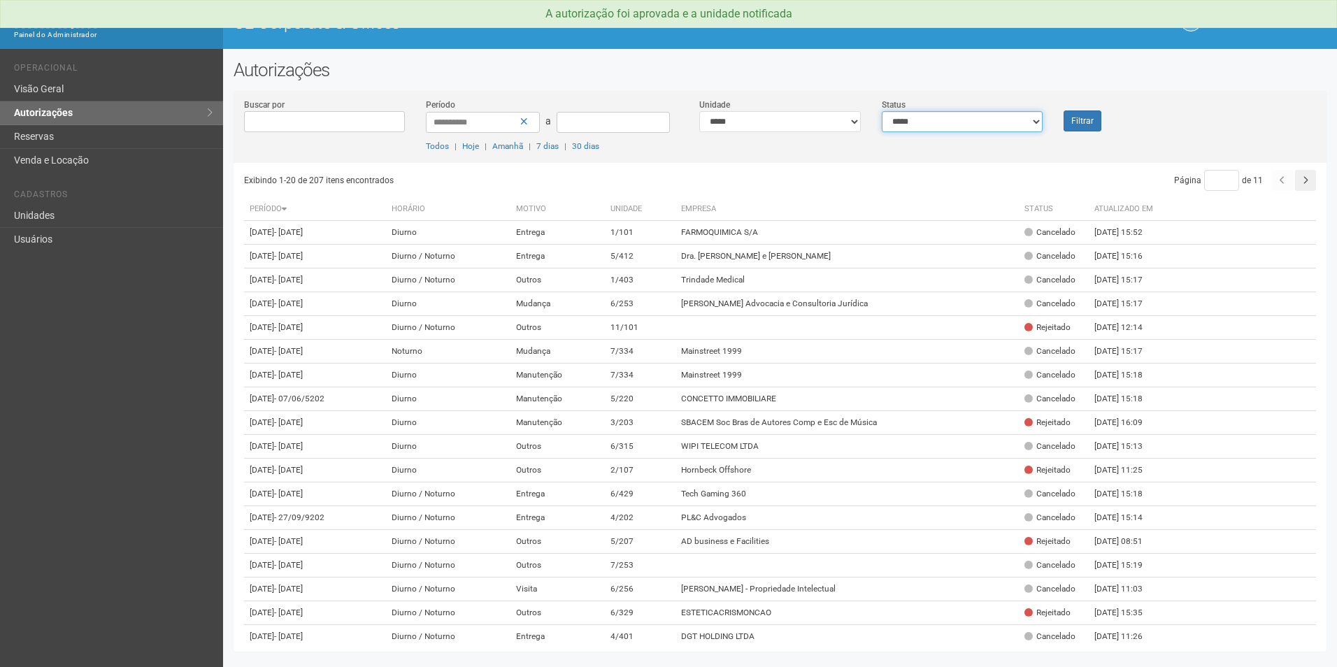
click at [999, 124] on select "**********" at bounding box center [963, 121] width 162 height 21
select select "*"
click at [882, 111] on select "**********" at bounding box center [963, 121] width 162 height 21
click at [1067, 125] on button "Filtrar" at bounding box center [1083, 120] width 38 height 21
